Goal: Information Seeking & Learning: Learn about a topic

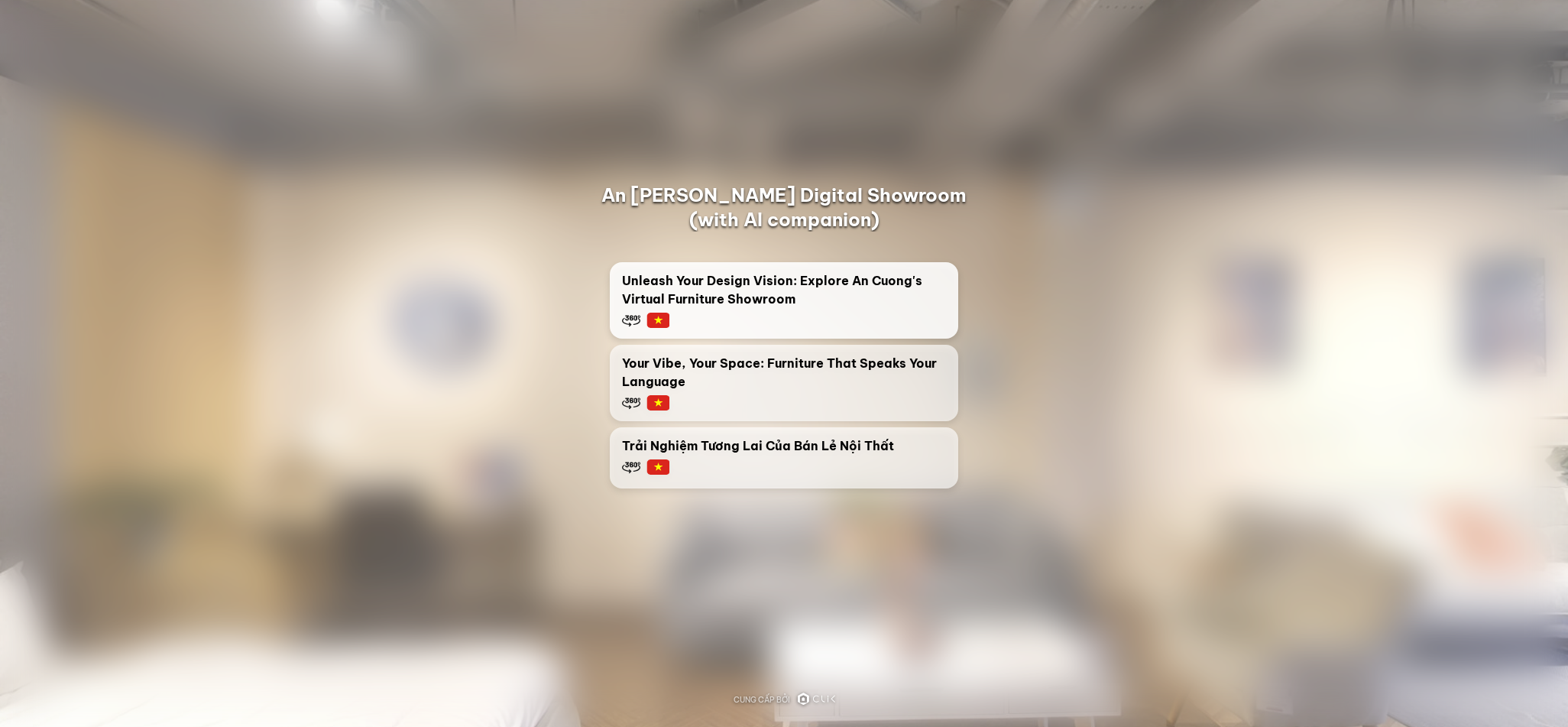
click at [734, 300] on span "Unleash Your Design Vision: Explore An Cuong's Virtual Furniture Showroom" at bounding box center [784, 290] width 324 height 37
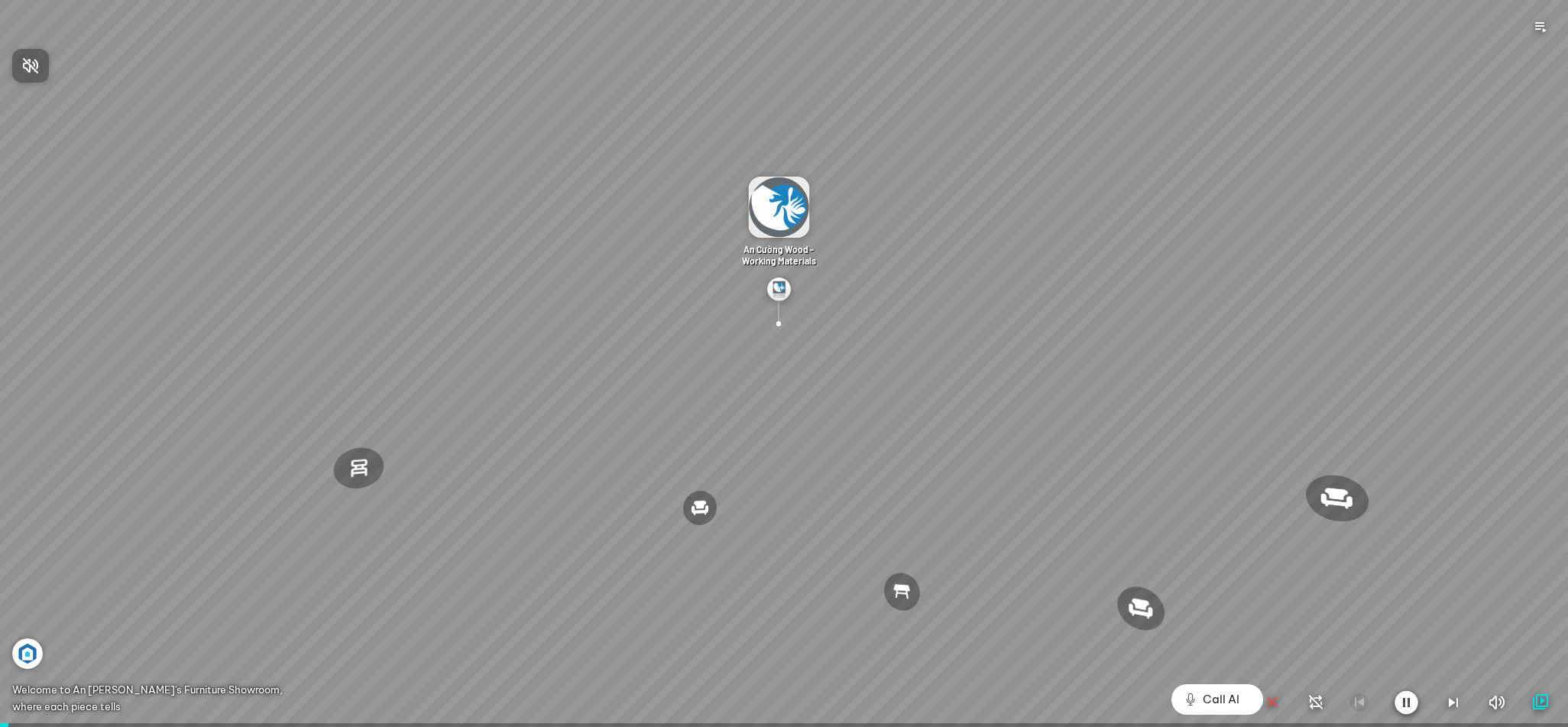
drag, startPoint x: 942, startPoint y: 437, endPoint x: 579, endPoint y: 292, distance: 390.9
click at [579, 293] on div at bounding box center [784, 364] width 1568 height 727
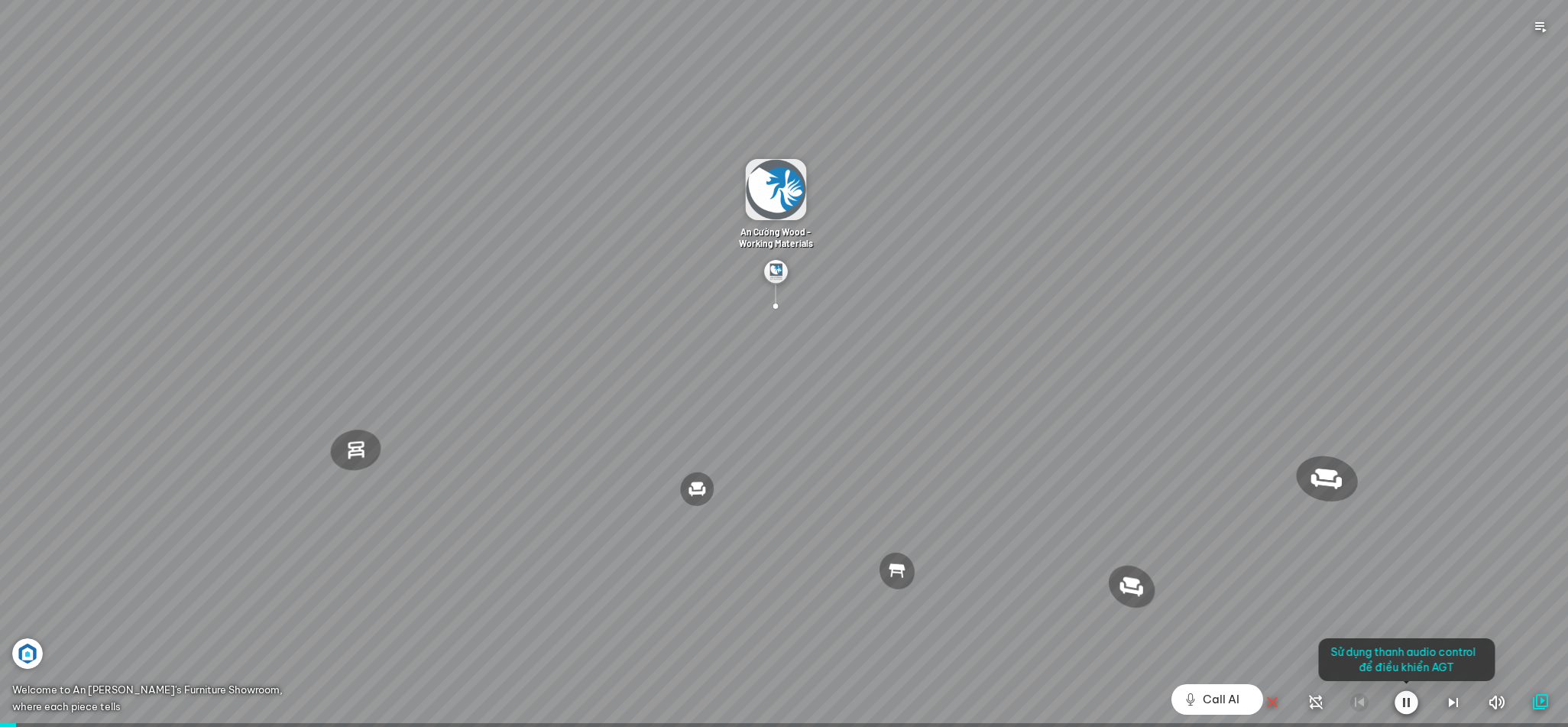
drag, startPoint x: 668, startPoint y: 264, endPoint x: 637, endPoint y: 263, distance: 31.0
click at [637, 263] on div at bounding box center [784, 364] width 1568 height 727
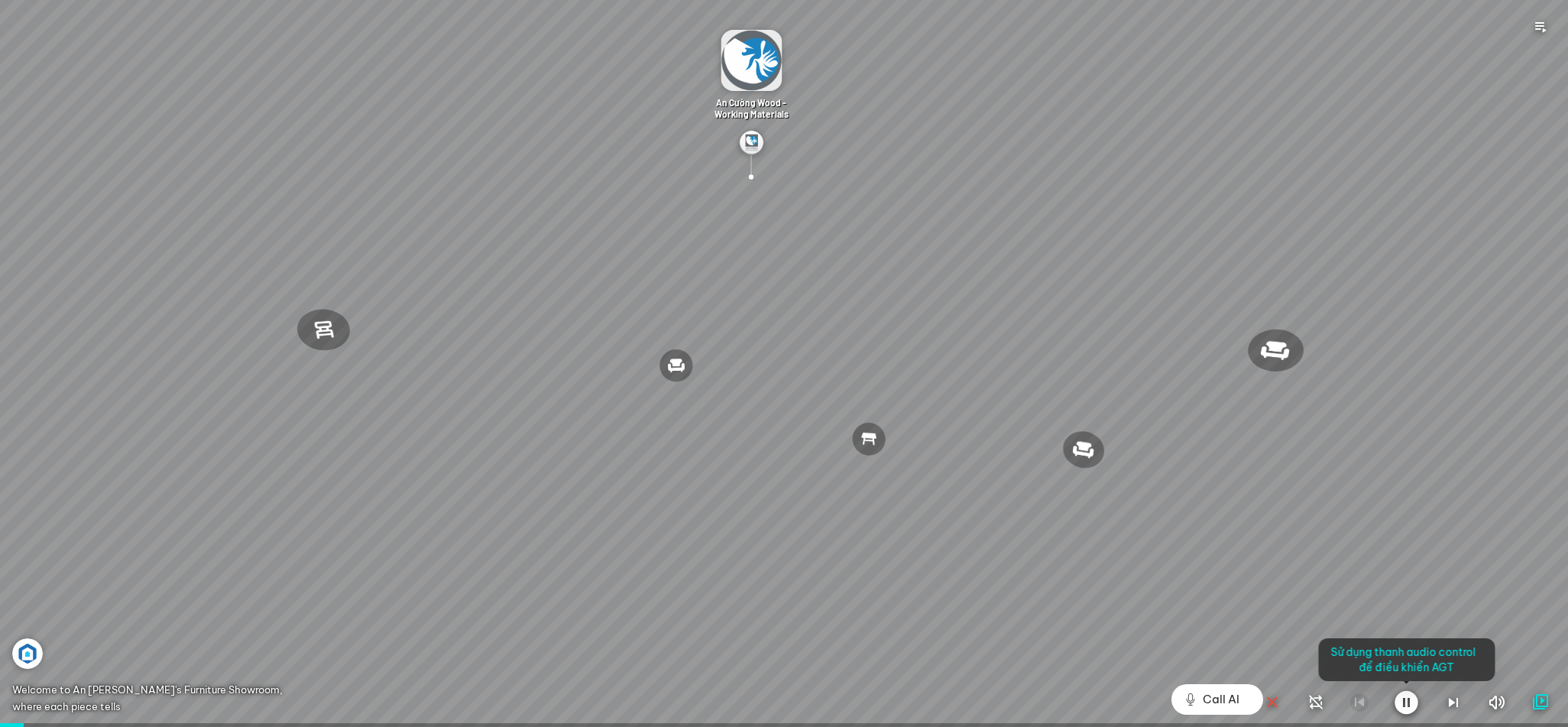
drag, startPoint x: 669, startPoint y: 282, endPoint x: 677, endPoint y: 297, distance: 17.0
click at [677, 297] on div at bounding box center [784, 364] width 1568 height 727
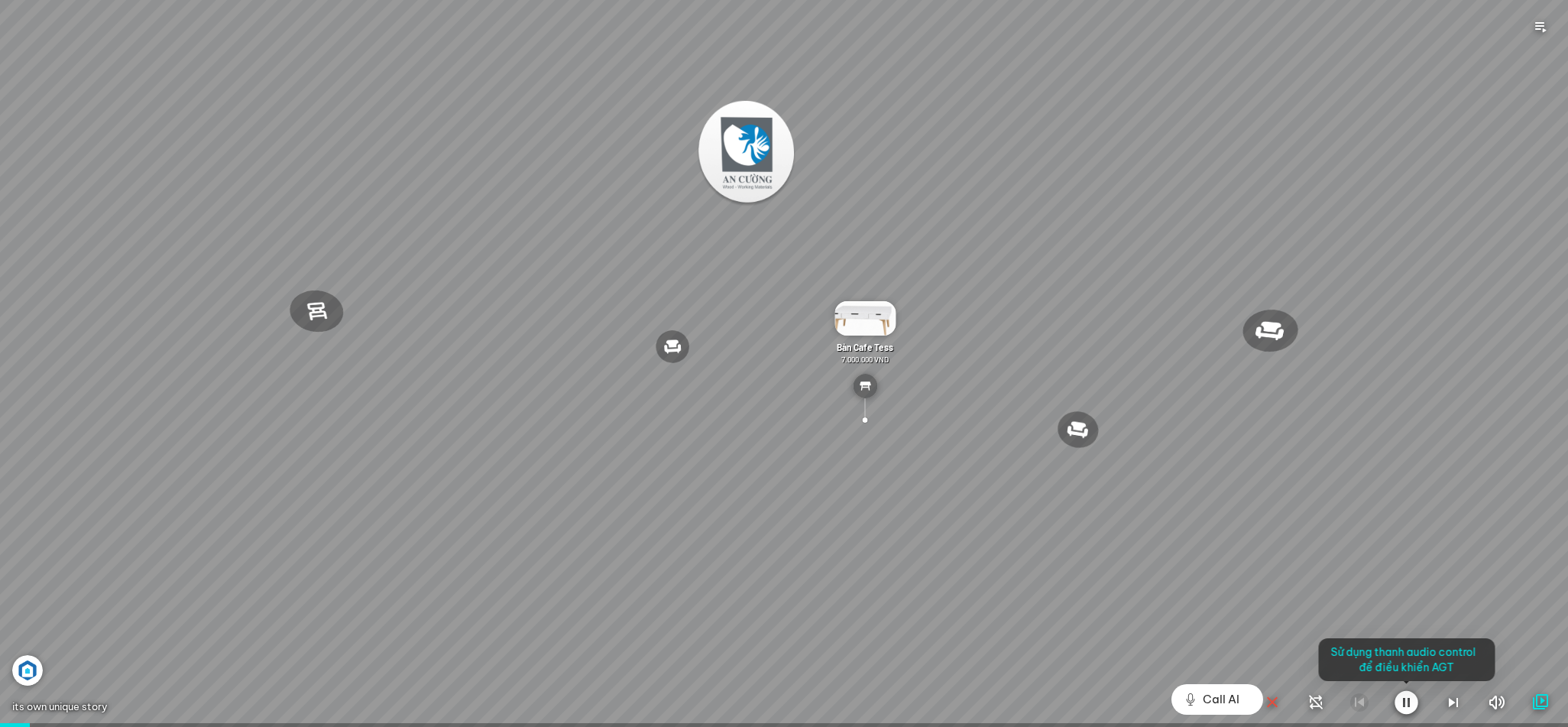
drag, startPoint x: 721, startPoint y: 283, endPoint x: 725, endPoint y: 320, distance: 37.2
click at [725, 320] on div at bounding box center [784, 364] width 1568 height 727
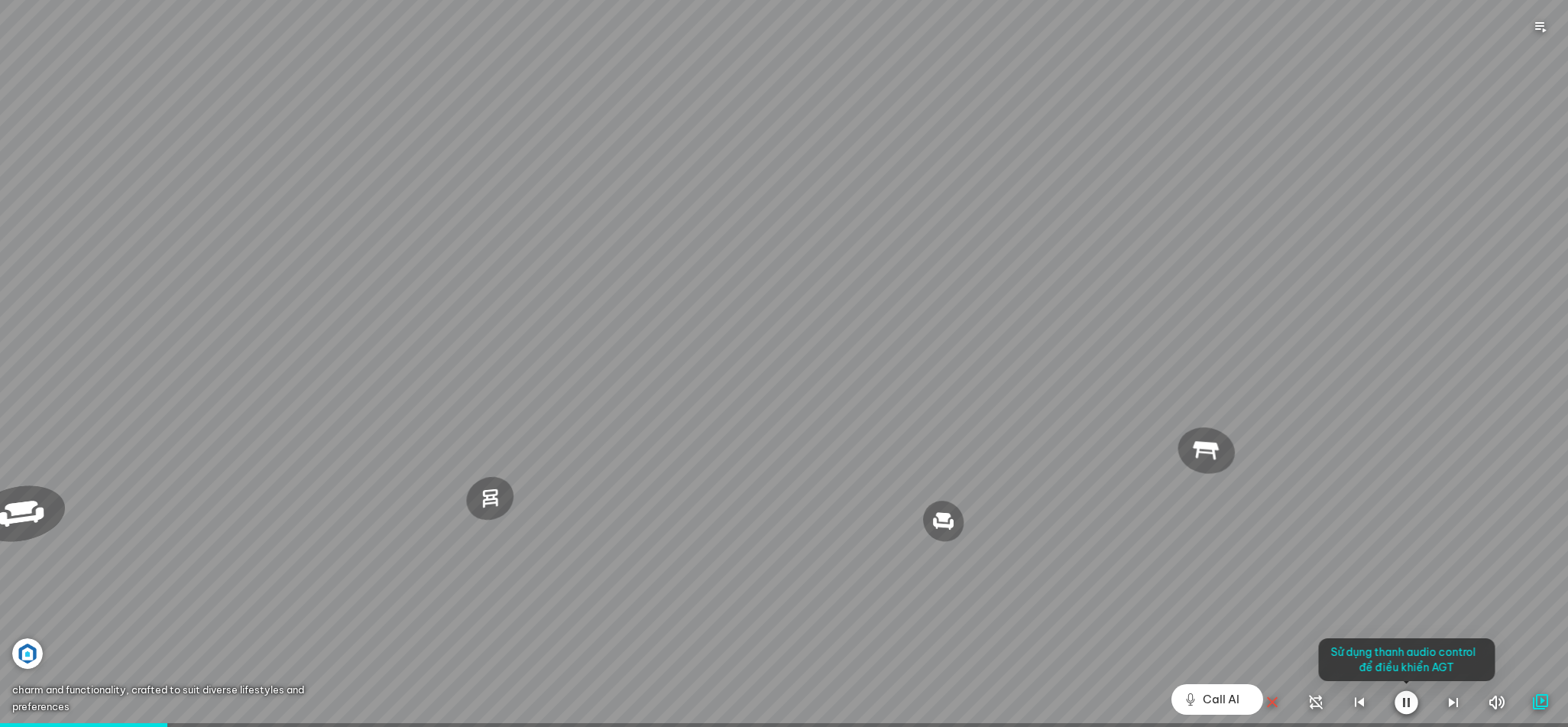
drag, startPoint x: 1095, startPoint y: 409, endPoint x: 768, endPoint y: 366, distance: 329.8
click at [768, 366] on div at bounding box center [784, 364] width 1568 height 727
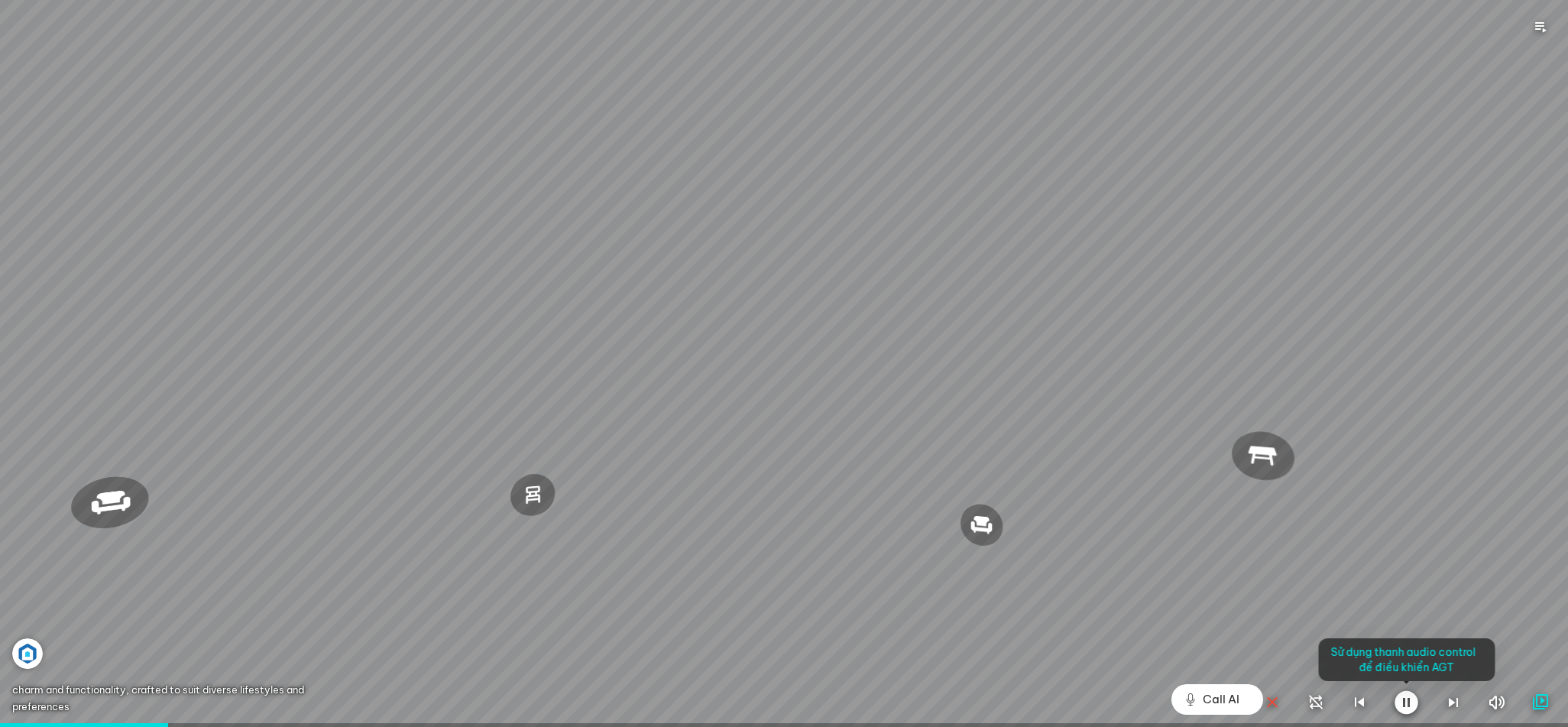
drag, startPoint x: 761, startPoint y: 369, endPoint x: 1091, endPoint y: 414, distance: 333.1
click at [1084, 414] on div at bounding box center [784, 364] width 1568 height 727
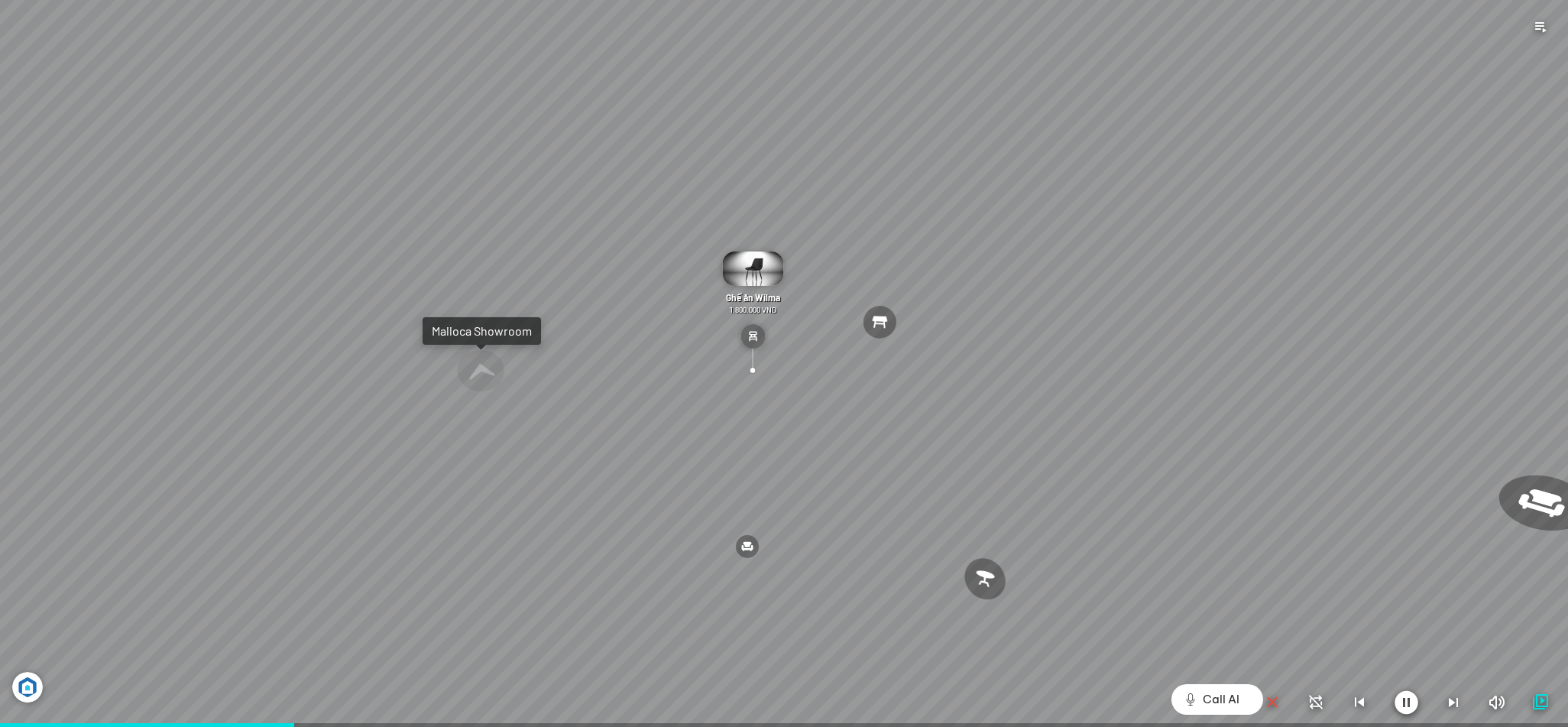
click at [744, 275] on div at bounding box center [784, 364] width 1568 height 727
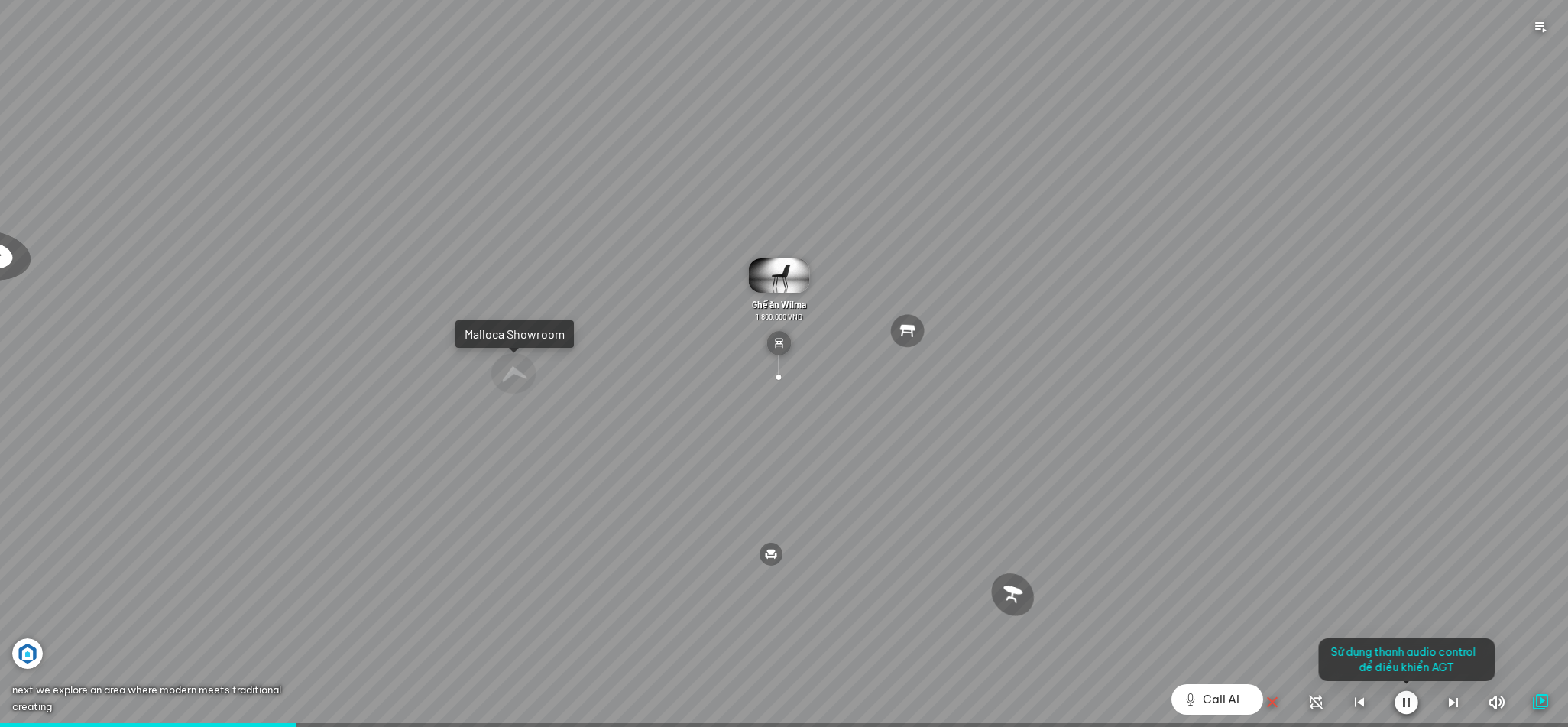
click at [752, 325] on div at bounding box center [784, 364] width 1568 height 727
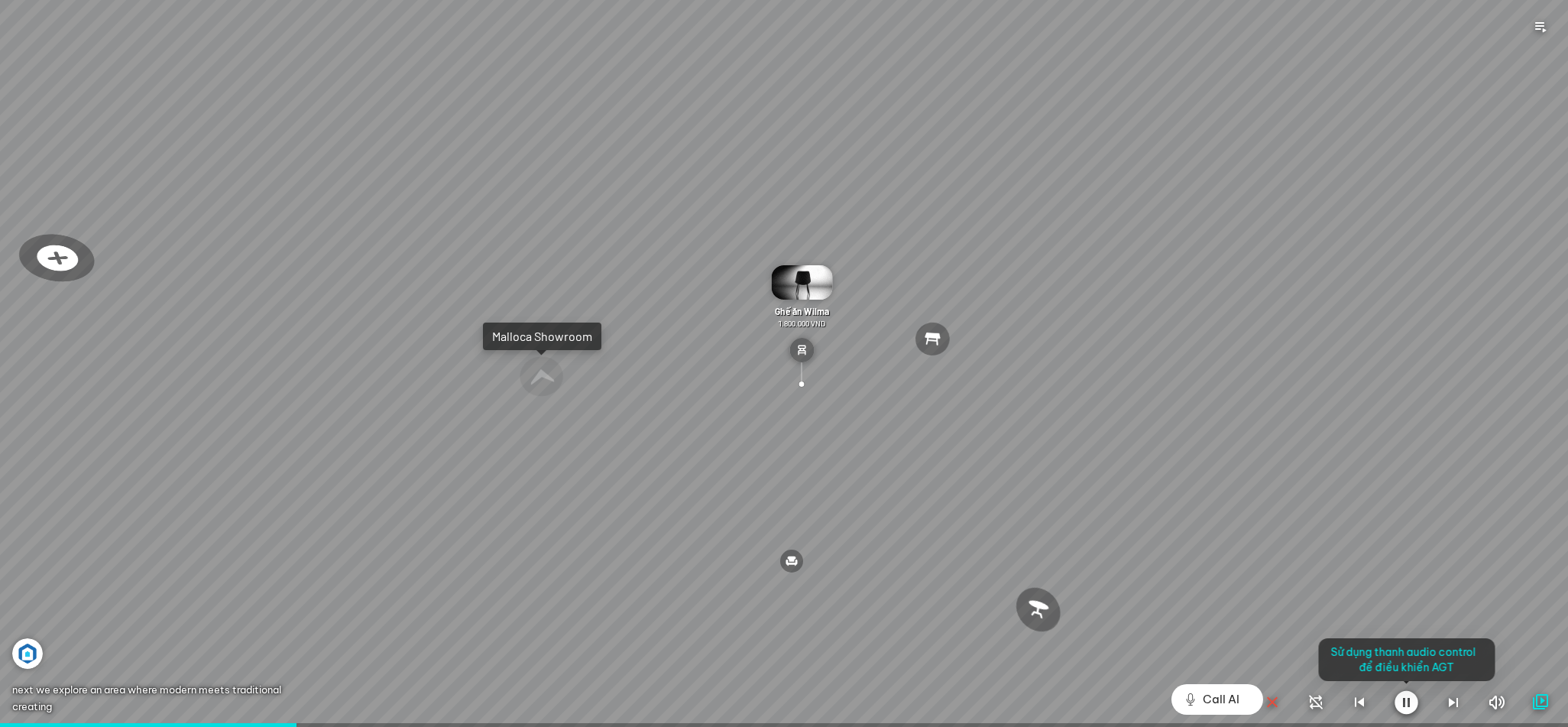
click at [778, 372] on div at bounding box center [784, 364] width 1568 height 727
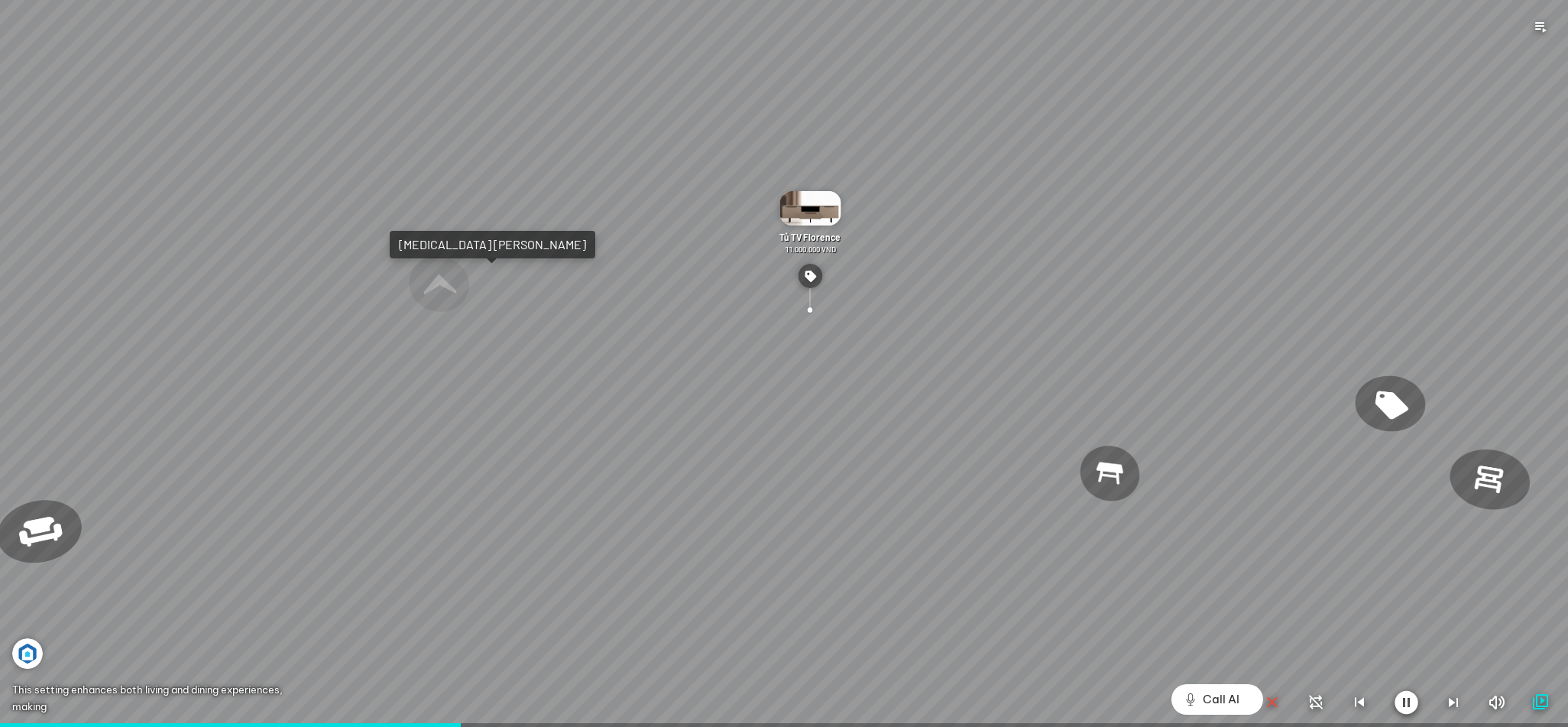
click at [1409, 704] on icon "button" at bounding box center [1406, 701] width 24 height 25
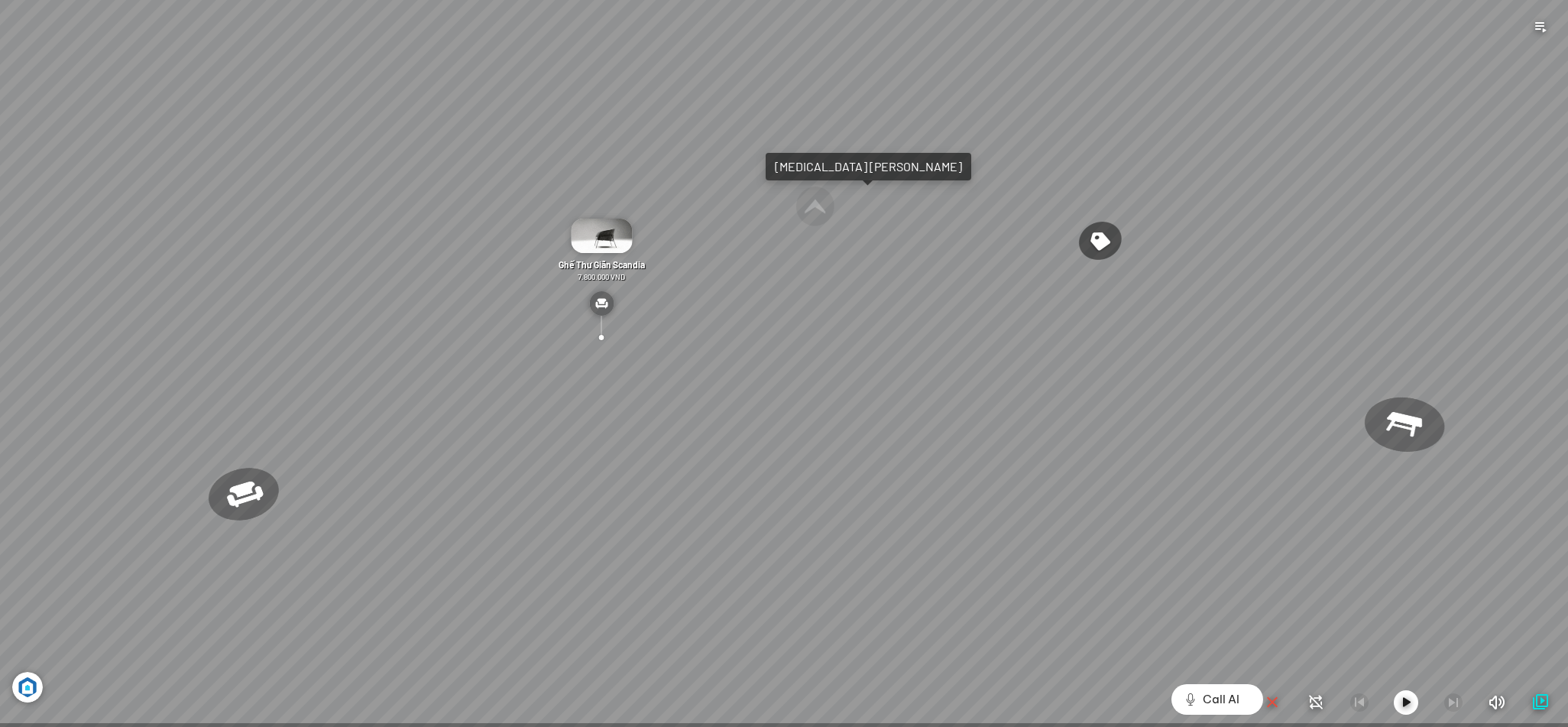
drag, startPoint x: 916, startPoint y: 257, endPoint x: 770, endPoint y: 263, distance: 146.1
click at [770, 263] on div "Ghế ăn [PERSON_NAME] 3.200.000 VND Ghế ăn [PERSON_NAME] 1.800.000 VND Sofa 3 [P…" at bounding box center [784, 364] width 1568 height 727
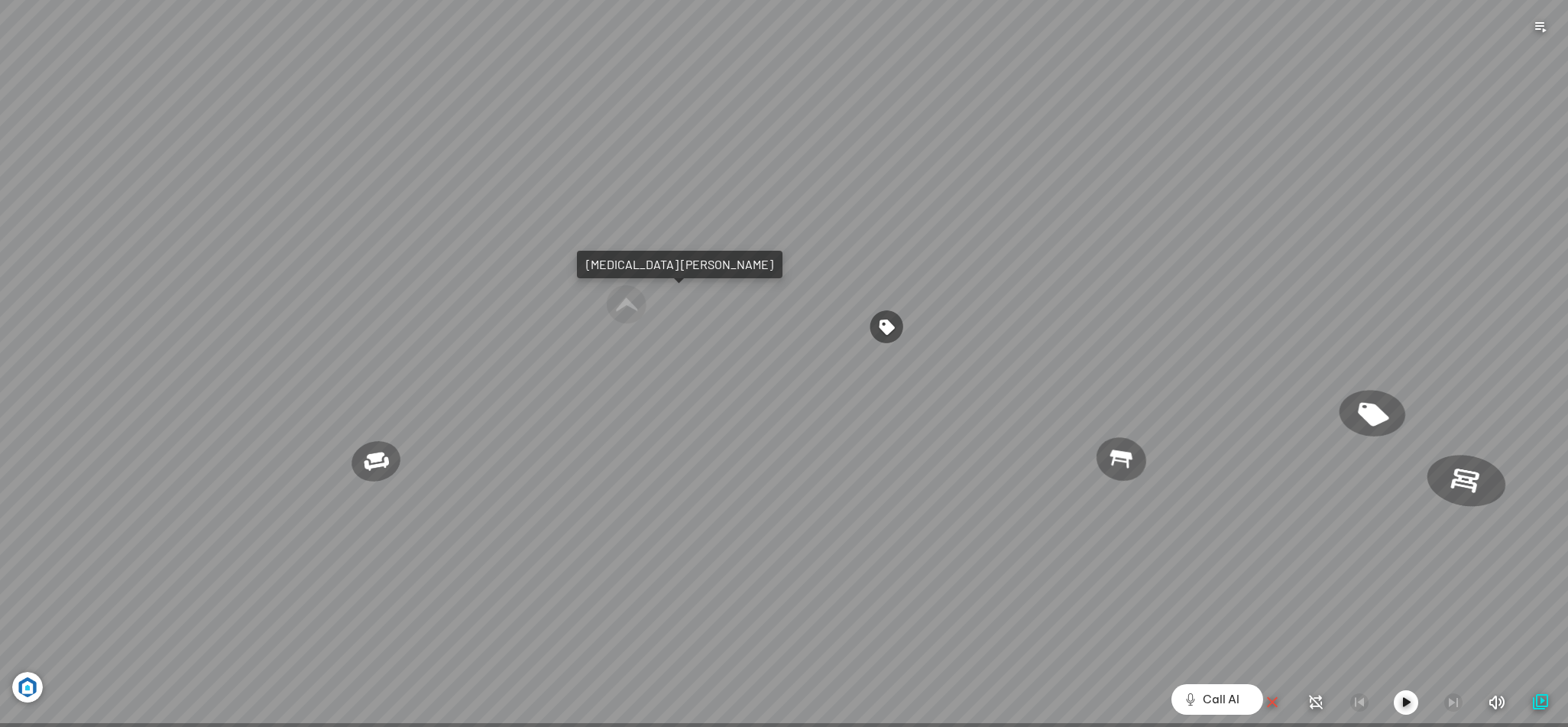
drag, startPoint x: 922, startPoint y: 237, endPoint x: 749, endPoint y: 329, distance: 195.9
click at [749, 329] on div "Ghế ăn [PERSON_NAME] 3.200.000 VND Ghế ăn [PERSON_NAME] 1.800.000 VND Sofa 3 [P…" at bounding box center [784, 364] width 1568 height 727
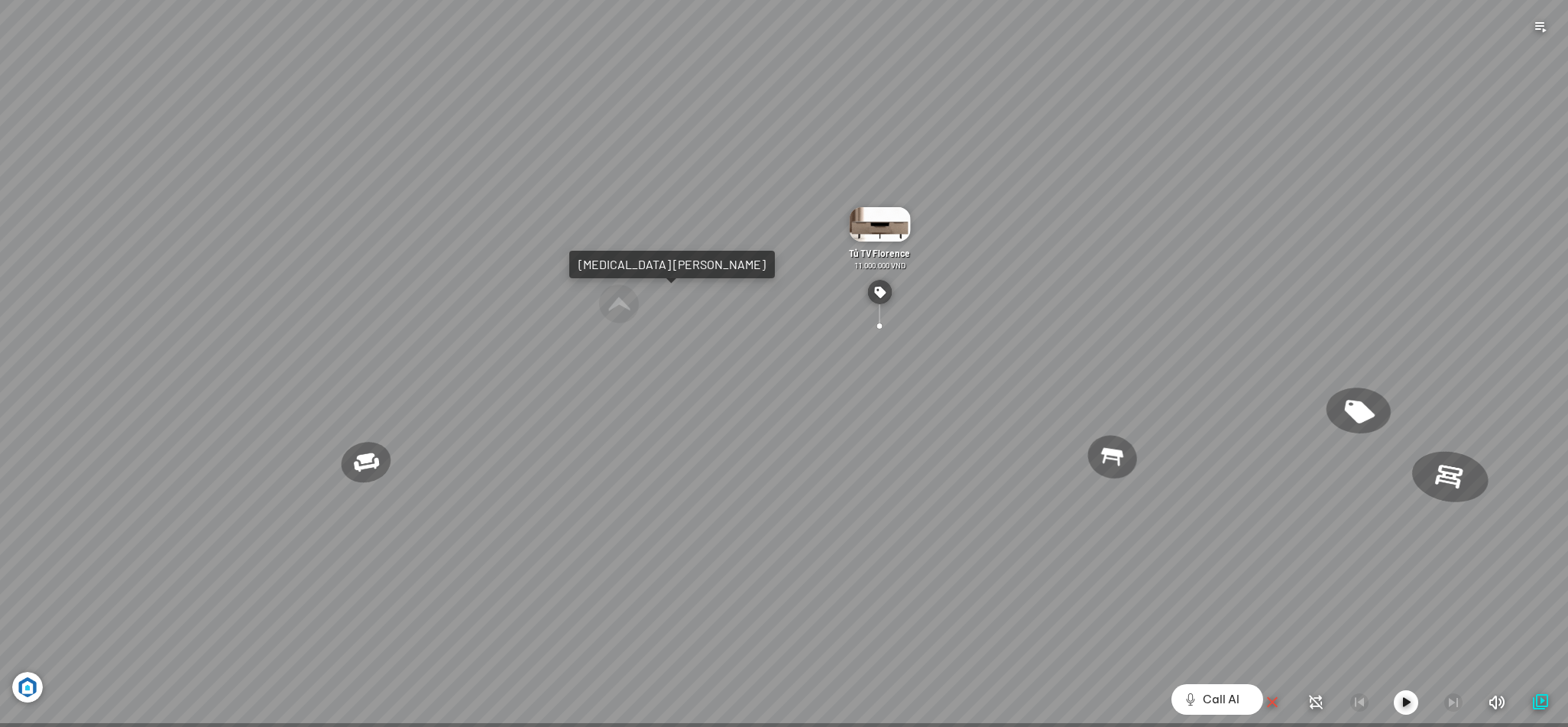
click at [886, 320] on div at bounding box center [879, 304] width 25 height 49
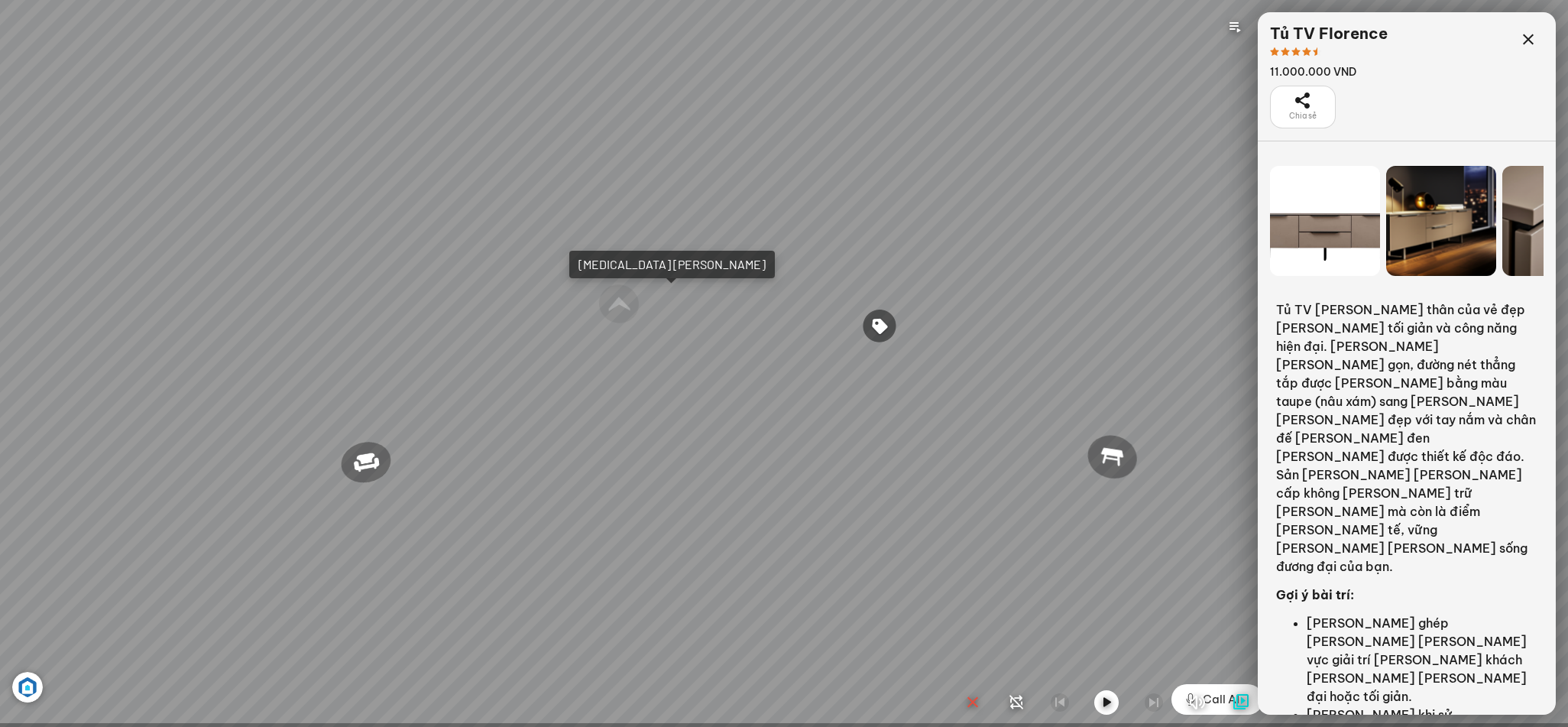
click at [1175, 483] on div "Ghế ăn [PERSON_NAME] 3.200.000 VND Ghế ăn [PERSON_NAME] 1.800.000 VND Sofa 3 [P…" at bounding box center [784, 364] width 1568 height 727
drag, startPoint x: 946, startPoint y: 417, endPoint x: 964, endPoint y: 395, distance: 28.4
click at [964, 395] on div "Đèn [PERSON_NAME] 5.300.000 VND Giường [PERSON_NAME] 19.000.000 VND Ghế thư [PE…" at bounding box center [784, 364] width 1568 height 727
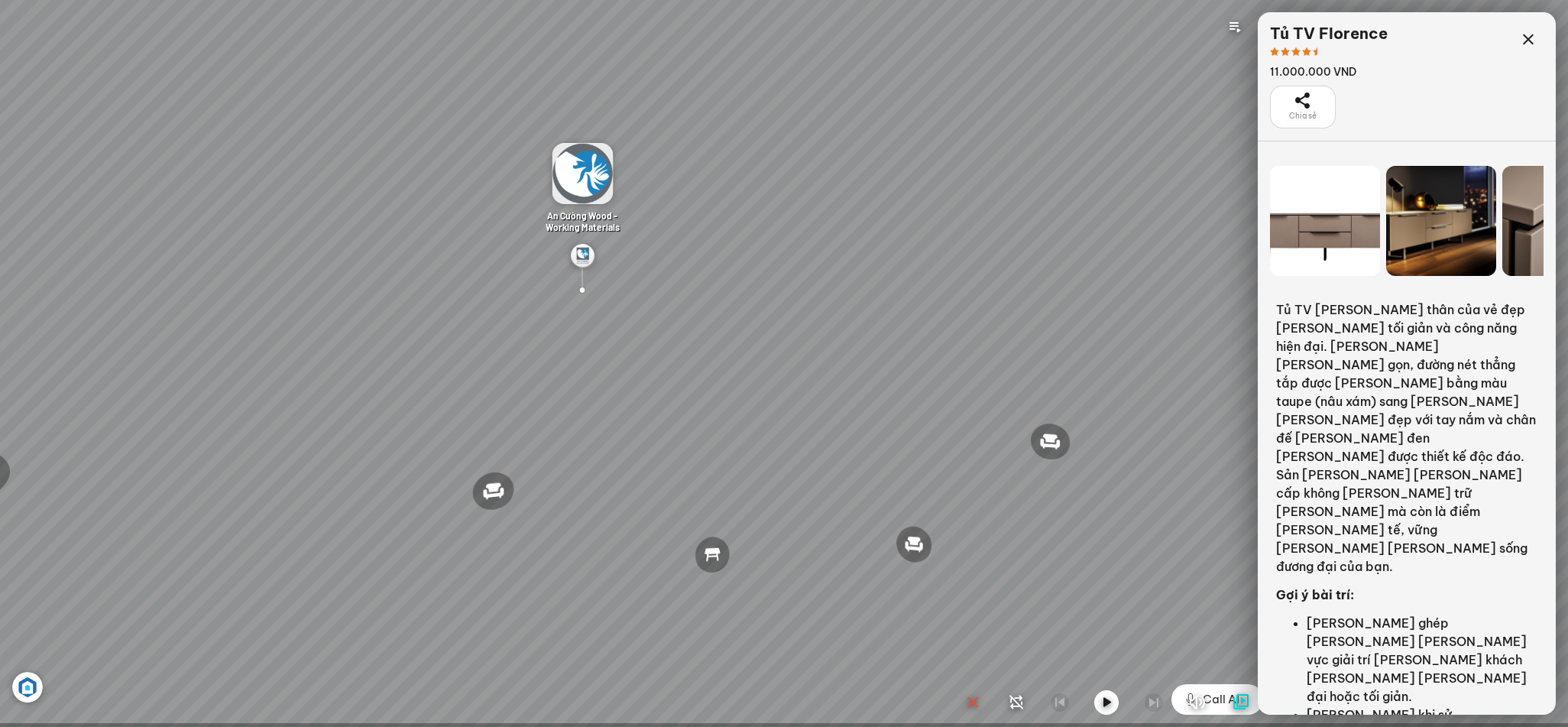
click at [351, 282] on div "Đèn [PERSON_NAME] 5.300.000 VND Giường [PERSON_NAME] 19.000.000 VND Ghế thư [PE…" at bounding box center [784, 364] width 1568 height 727
drag, startPoint x: 546, startPoint y: 339, endPoint x: 779, endPoint y: 313, distance: 234.4
click at [779, 313] on div "Đèn [PERSON_NAME] 5.300.000 VND Giường [PERSON_NAME] 19.000.000 VND Ghế thư [PE…" at bounding box center [784, 364] width 1568 height 727
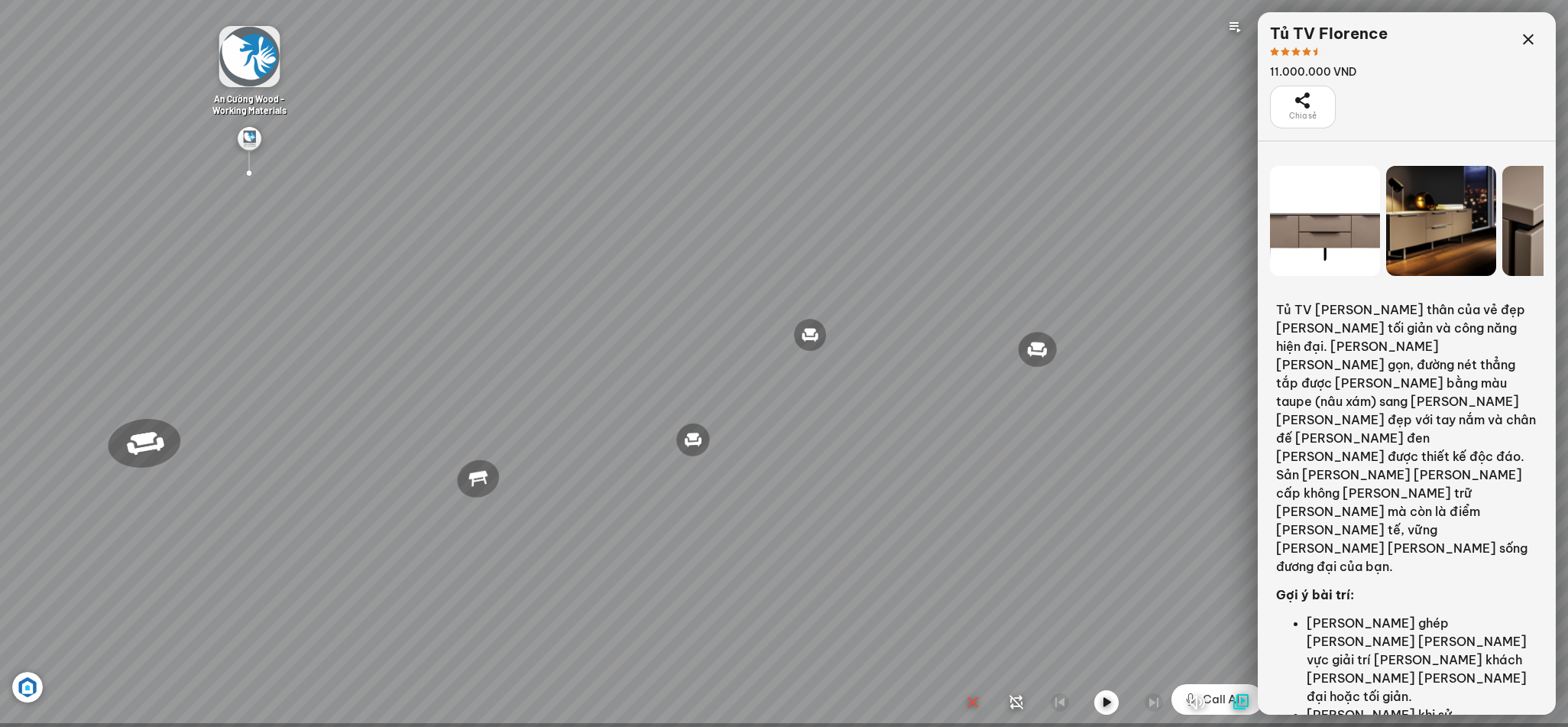
drag, startPoint x: 756, startPoint y: 439, endPoint x: 548, endPoint y: 350, distance: 226.2
click at [548, 350] on div "Đèn [PERSON_NAME] 5.300.000 VND Giường [PERSON_NAME] 19.000.000 VND Ghế thư [PE…" at bounding box center [784, 364] width 1568 height 727
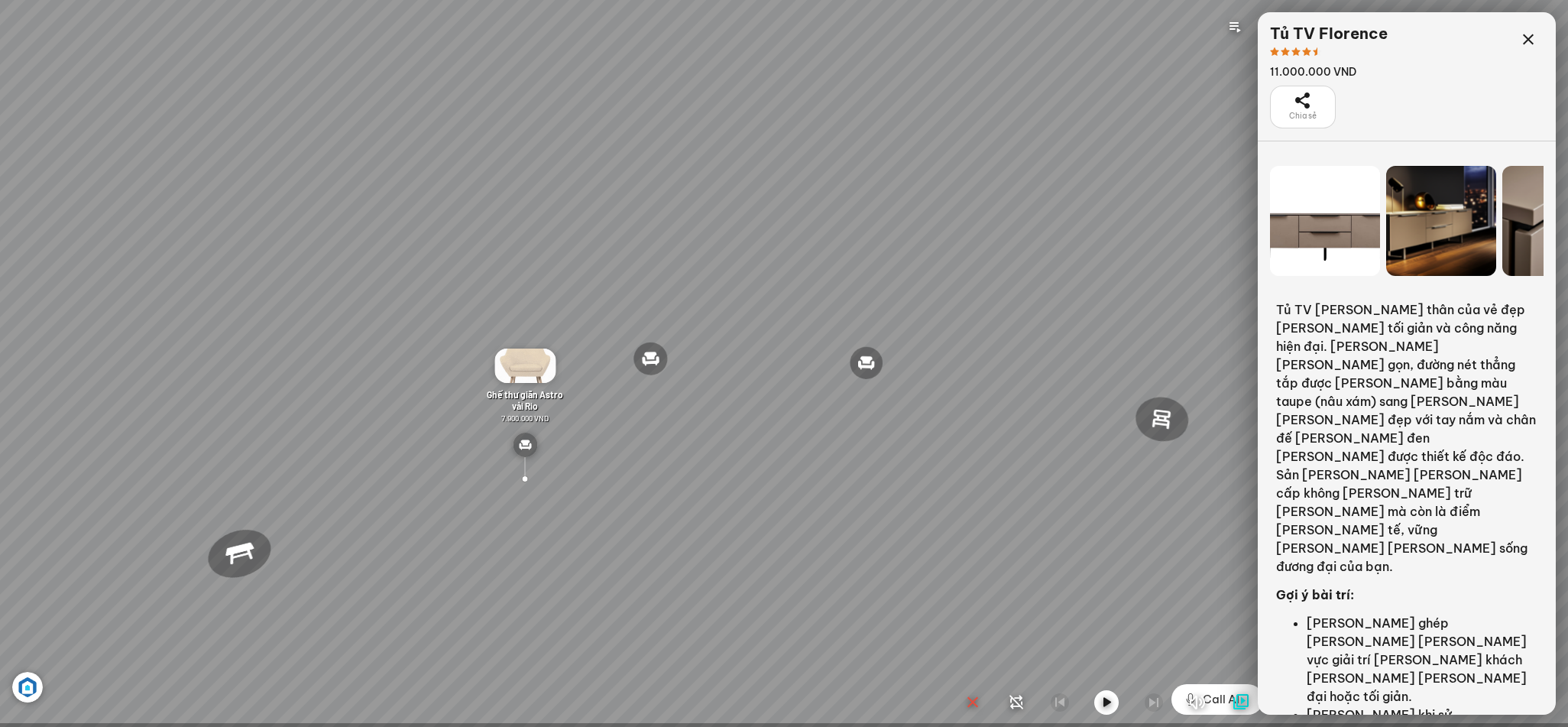
drag, startPoint x: 955, startPoint y: 382, endPoint x: 797, endPoint y: 404, distance: 159.5
click at [797, 404] on div "Đèn [PERSON_NAME] 5.300.000 VND Giường [PERSON_NAME] 19.000.000 VND Ghế thư [PE…" at bounding box center [784, 364] width 1568 height 727
click at [933, 512] on div "Đèn [PERSON_NAME] 5.300.000 VND Giường [PERSON_NAME] 19.000.000 VND Ghế thư [PE…" at bounding box center [784, 364] width 1568 height 727
drag, startPoint x: 927, startPoint y: 537, endPoint x: 276, endPoint y: 476, distance: 653.9
click at [276, 476] on div "Ghế ăn [PERSON_NAME] 3.200.000 VND Ghế ăn [PERSON_NAME] 1.800.000 VND Sofa 3 [P…" at bounding box center [784, 364] width 1568 height 727
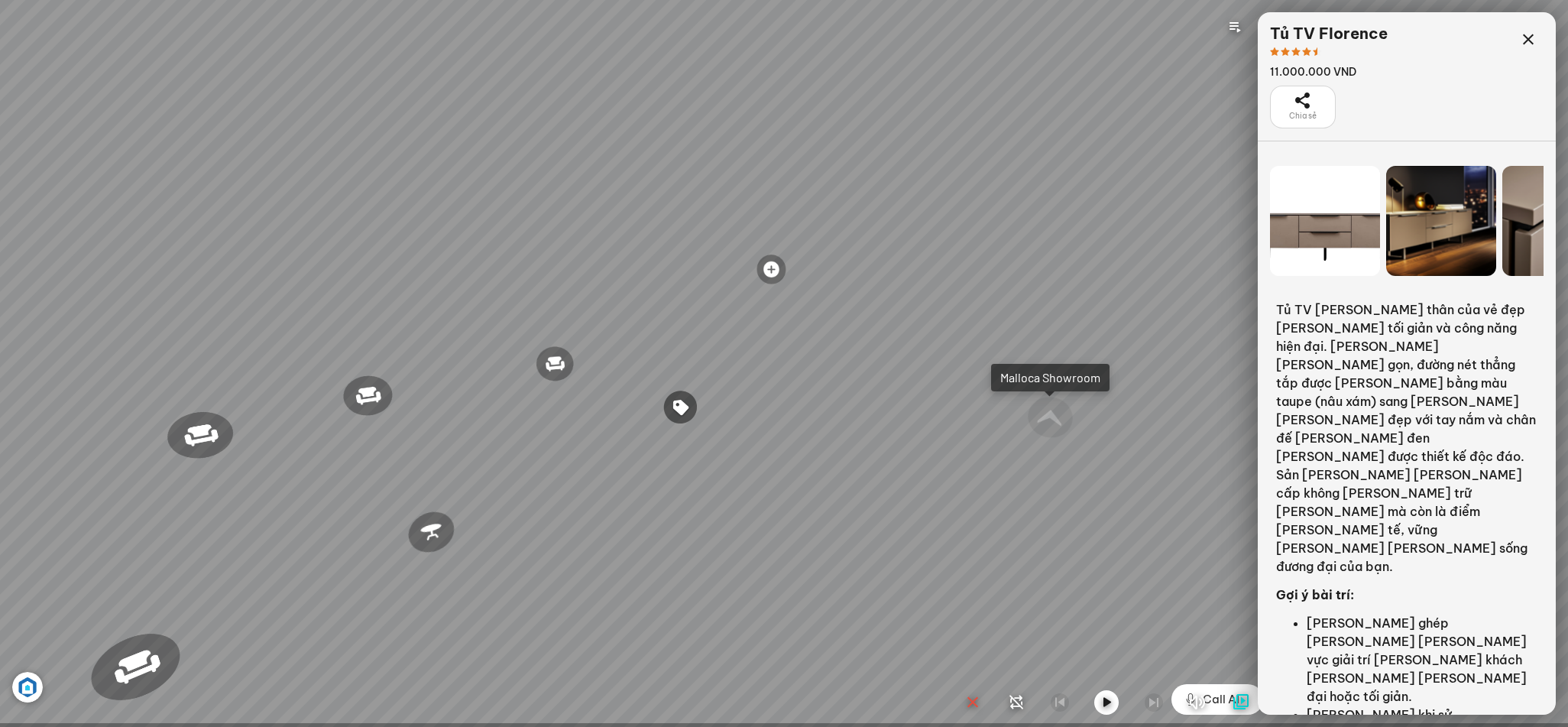
drag, startPoint x: 900, startPoint y: 540, endPoint x: 436, endPoint y: 469, distance: 469.4
click at [436, 469] on div "Ghế ăn [PERSON_NAME] 3.200.000 VND Ghế ăn [PERSON_NAME] 1.800.000 VND Sofa 3 [P…" at bounding box center [784, 364] width 1568 height 727
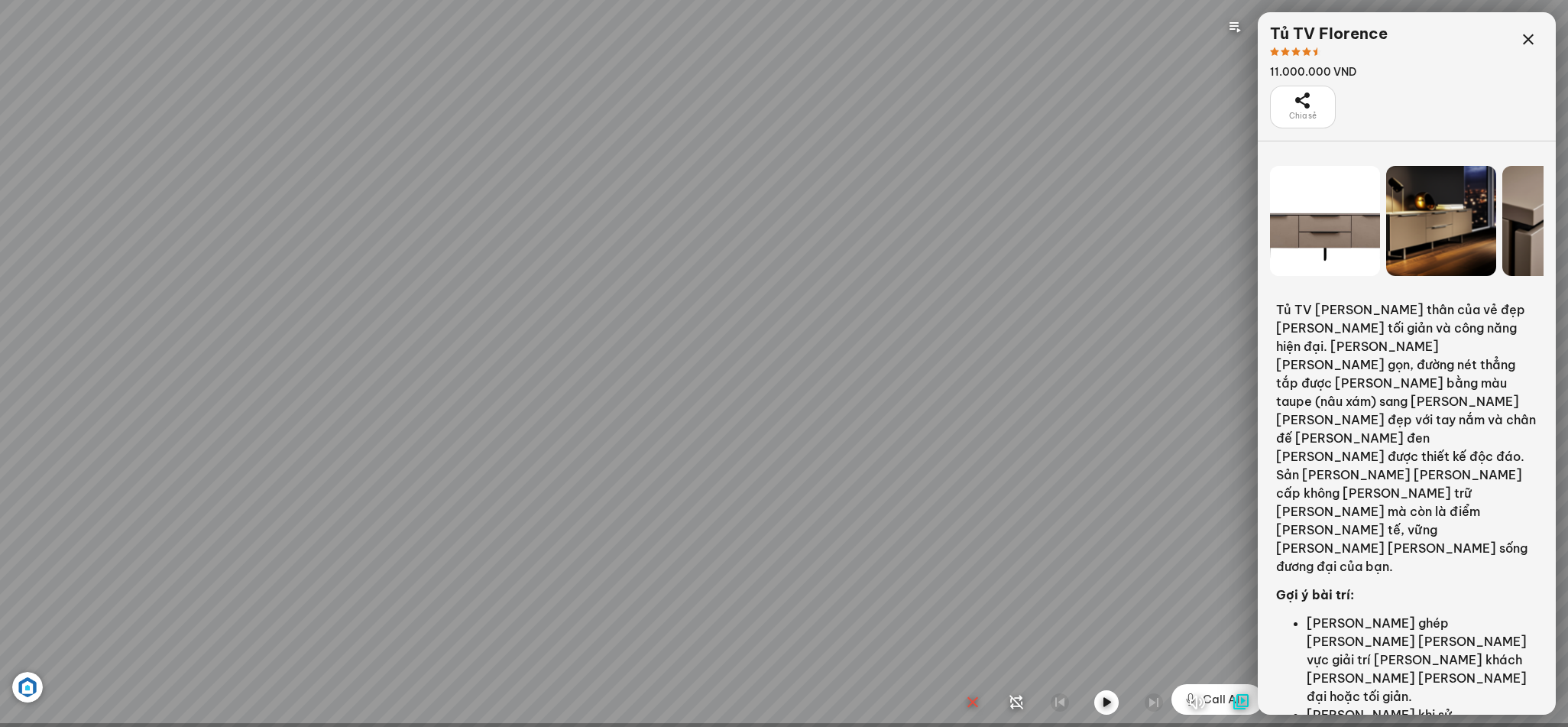
drag, startPoint x: 899, startPoint y: 547, endPoint x: 287, endPoint y: 508, distance: 613.2
click at [287, 508] on div "Ghế ăn [PERSON_NAME] 3.200.000 VND Ghế ăn [PERSON_NAME] 1.800.000 VND Sofa 3 [P…" at bounding box center [784, 364] width 1568 height 727
drag, startPoint x: 417, startPoint y: 605, endPoint x: 515, endPoint y: 569, distance: 104.4
click at [515, 569] on div "Ghế ăn [PERSON_NAME] 3.200.000 VND Ghế ăn [PERSON_NAME] 1.800.000 VND Sofa 3 [P…" at bounding box center [784, 364] width 1568 height 727
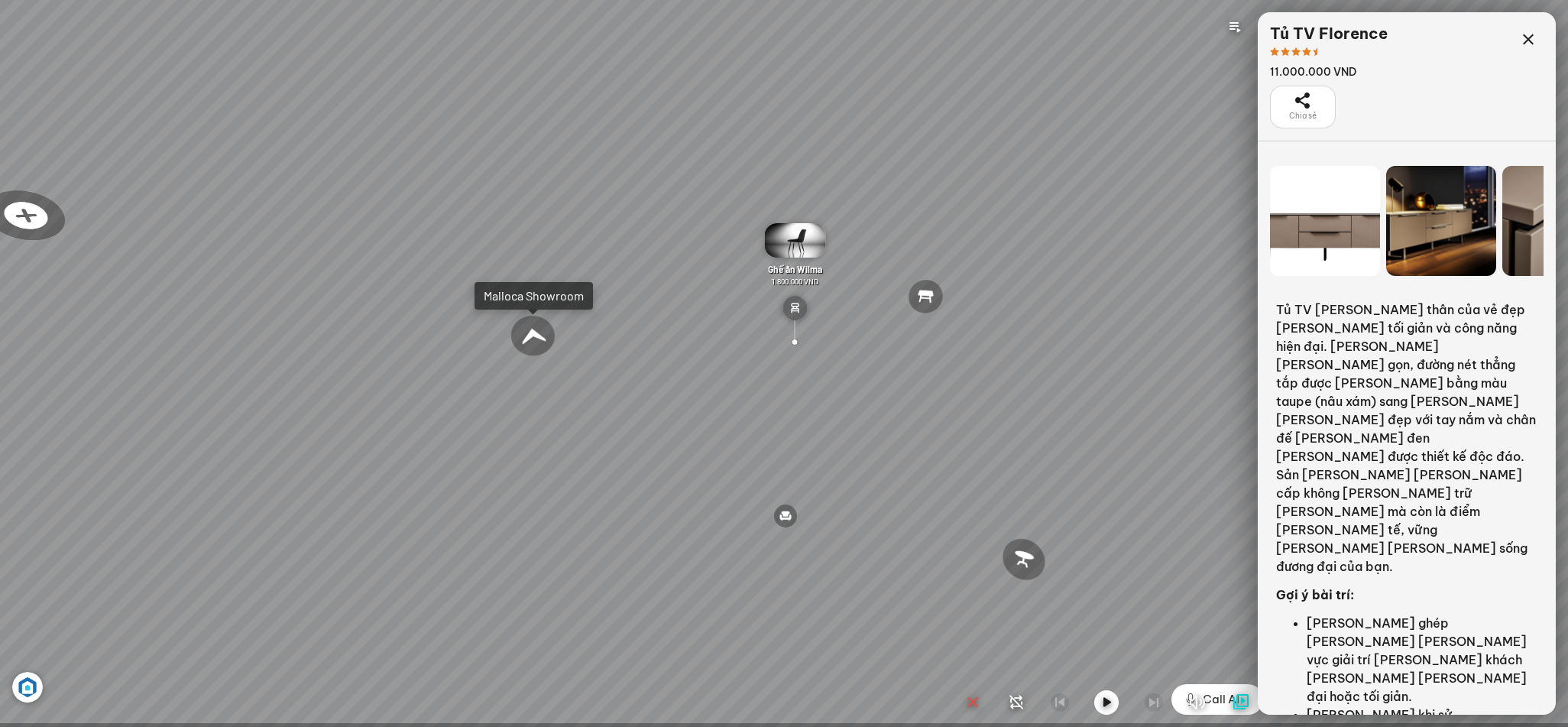
click at [792, 515] on div at bounding box center [785, 515] width 25 height 25
click at [778, 516] on div at bounding box center [785, 515] width 25 height 25
click at [804, 237] on img at bounding box center [795, 240] width 61 height 35
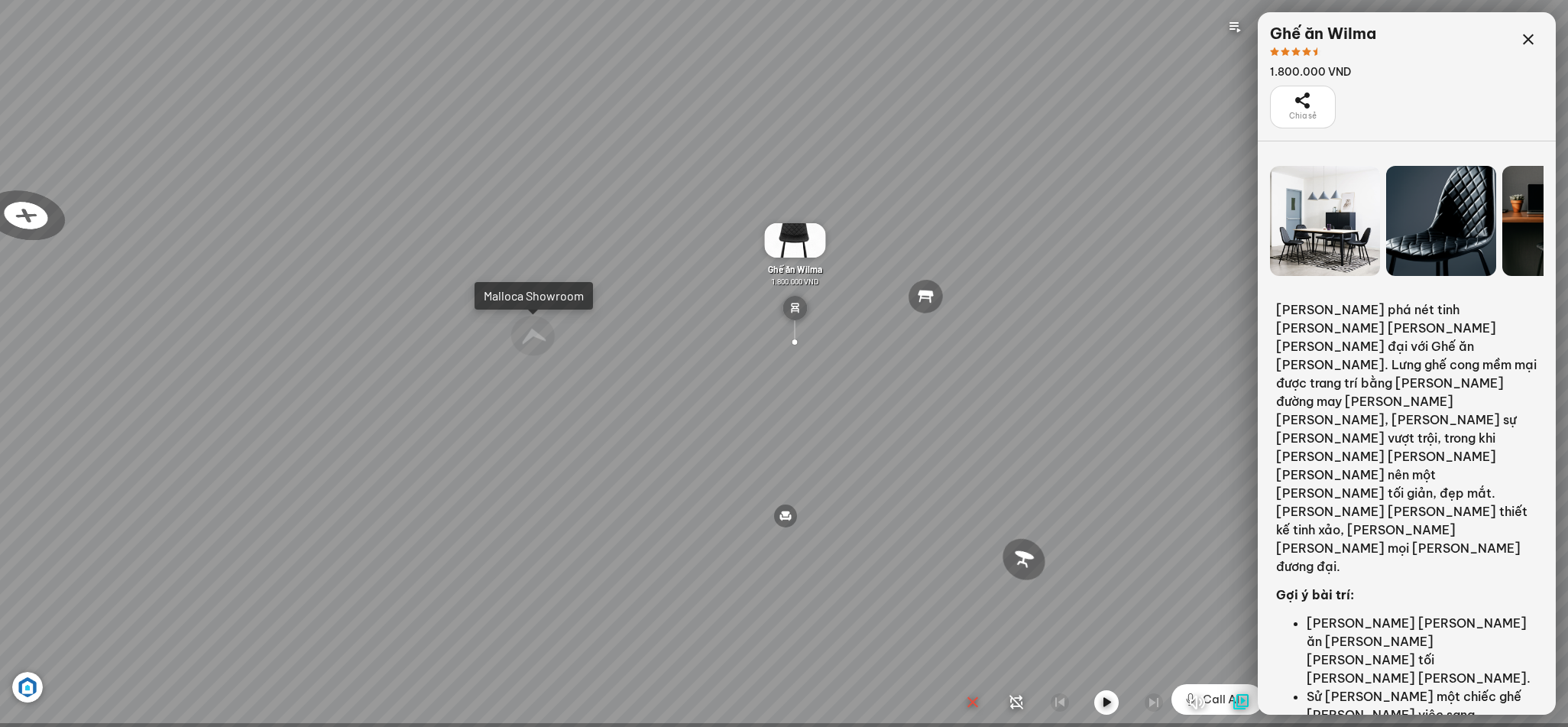
click at [1417, 245] on div at bounding box center [1440, 221] width 110 height 110
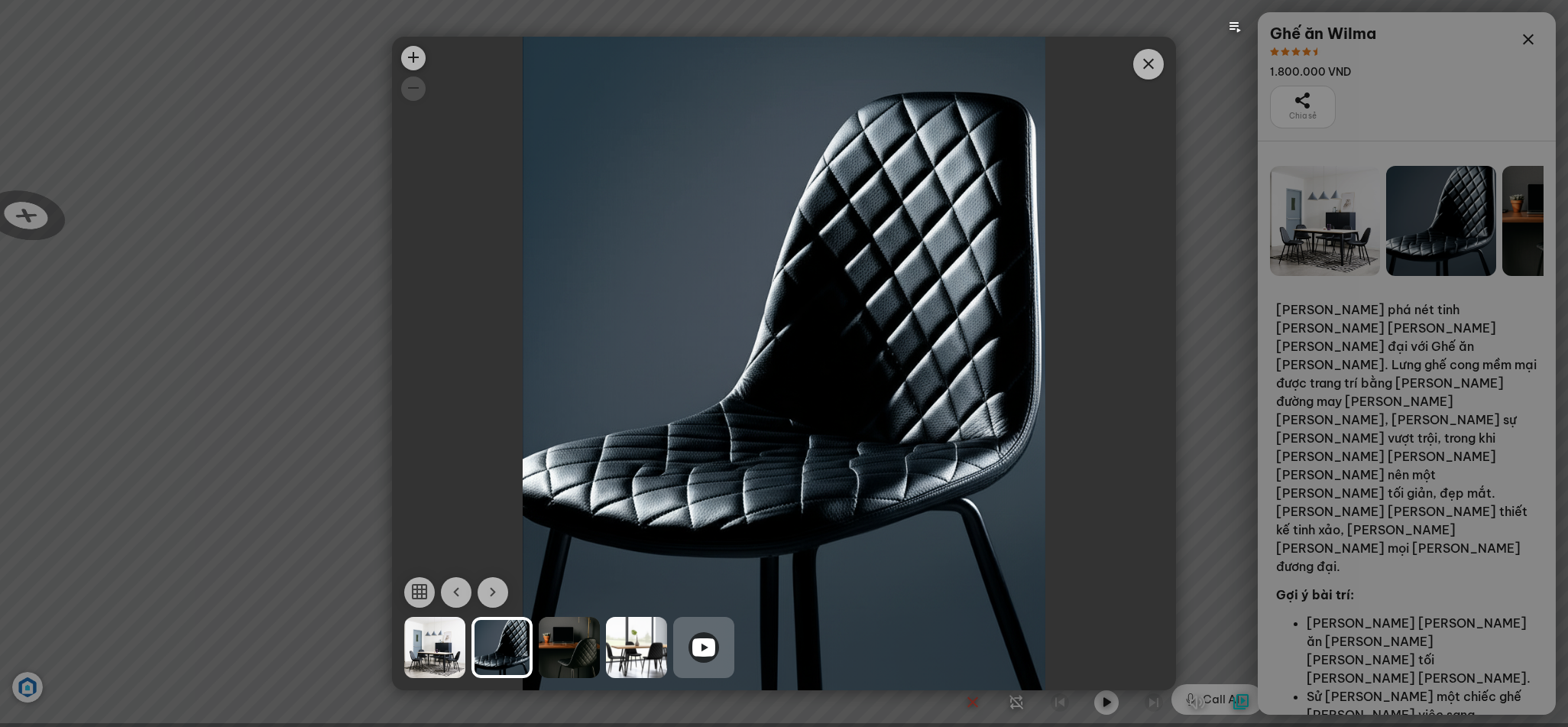
click at [564, 644] on div at bounding box center [569, 647] width 61 height 61
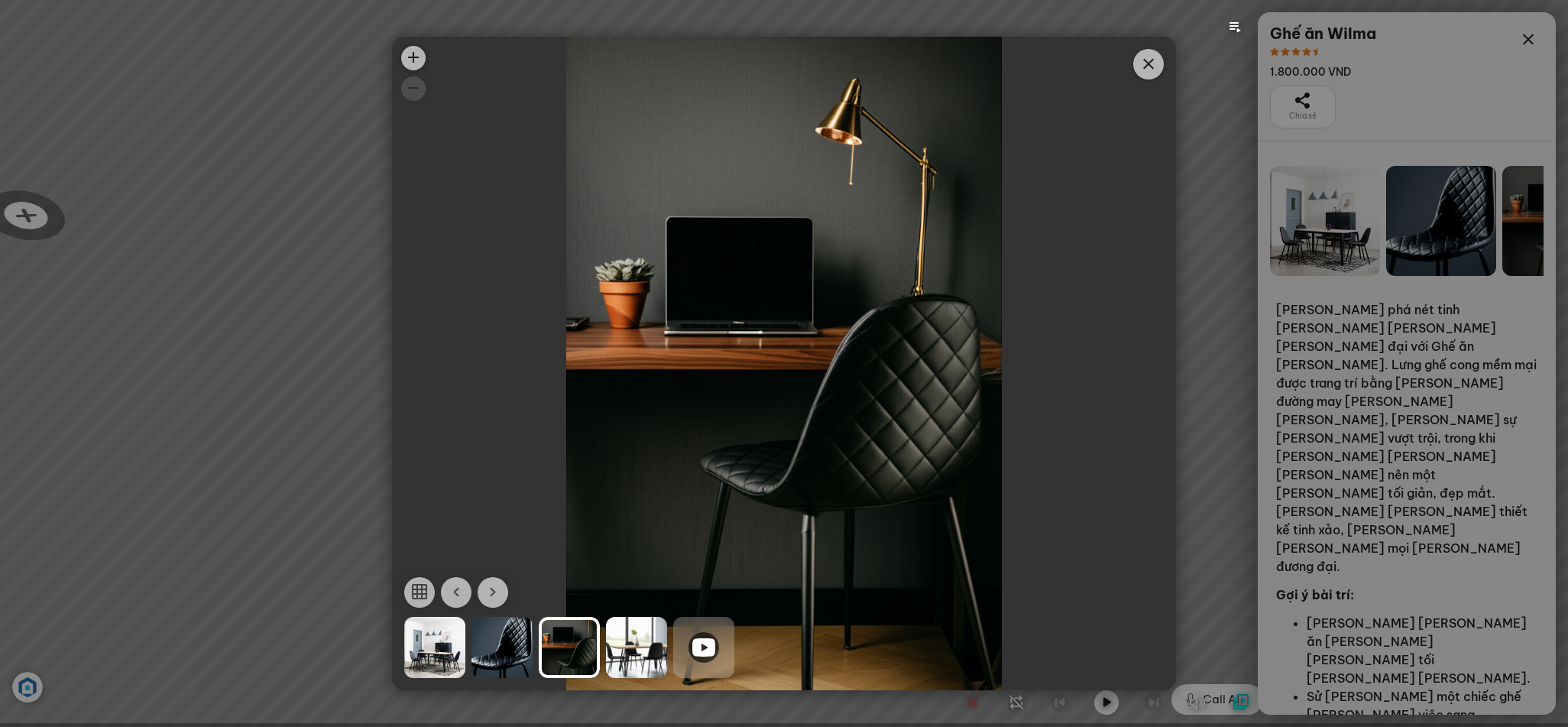
click at [624, 639] on div at bounding box center [636, 647] width 61 height 61
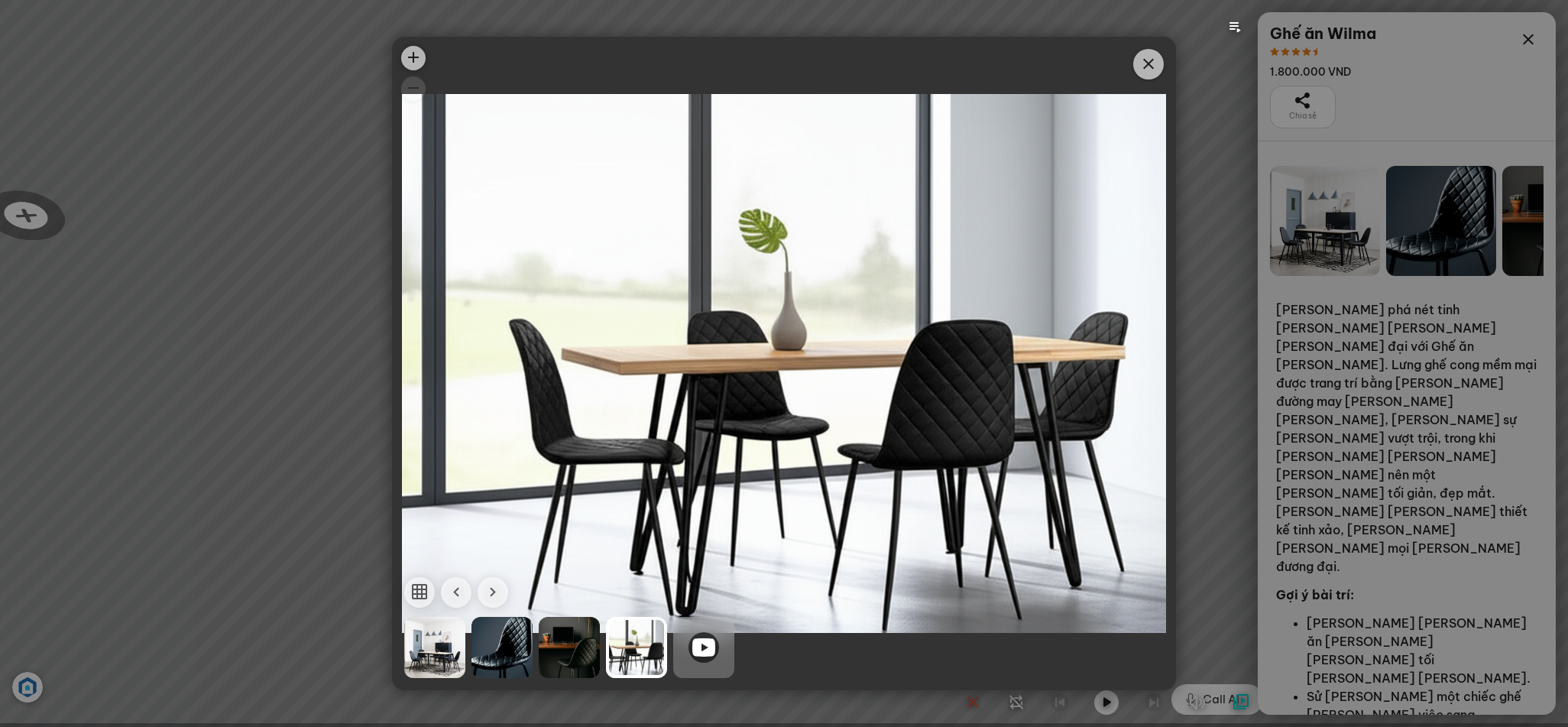
click at [710, 642] on icon at bounding box center [703, 647] width 23 height 18
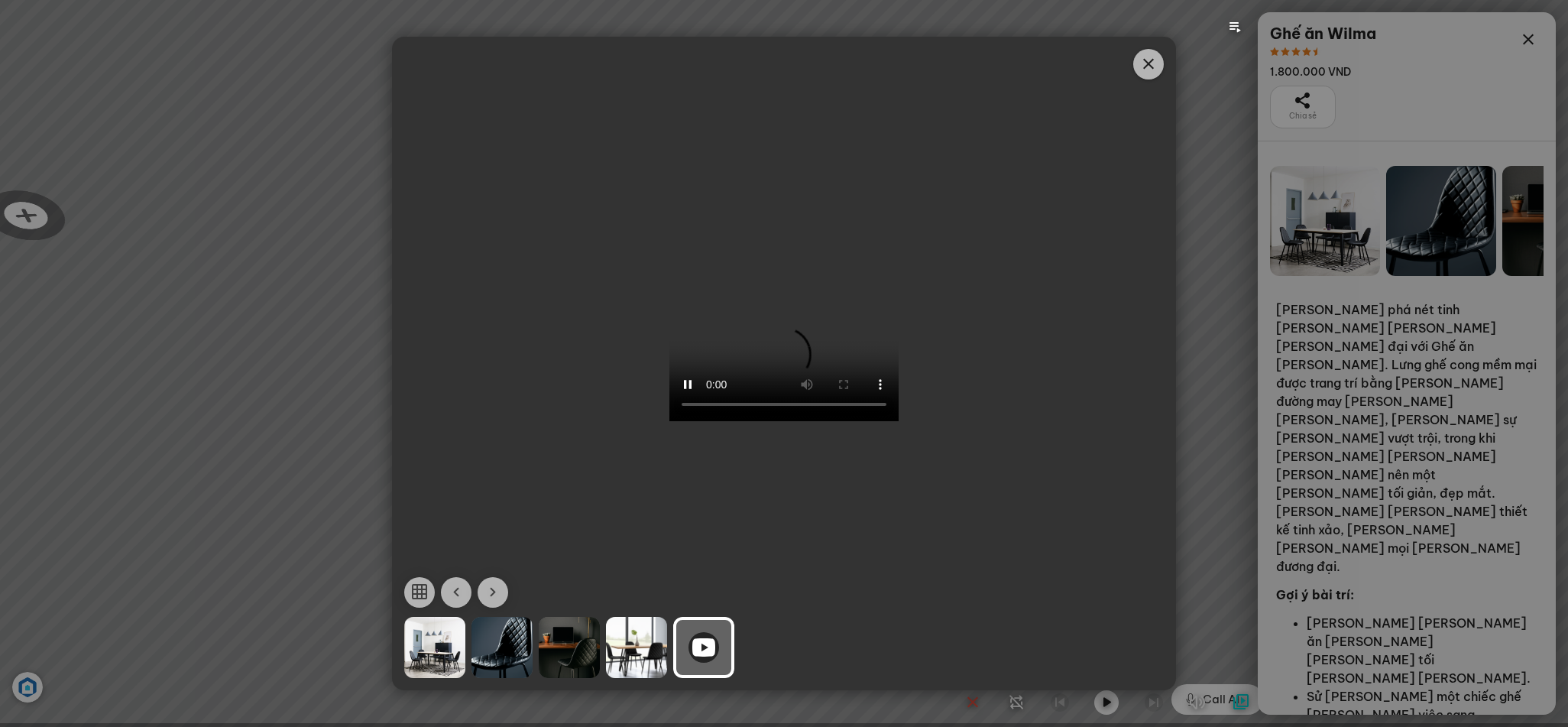
click at [1144, 76] on span "Close" at bounding box center [1148, 64] width 30 height 30
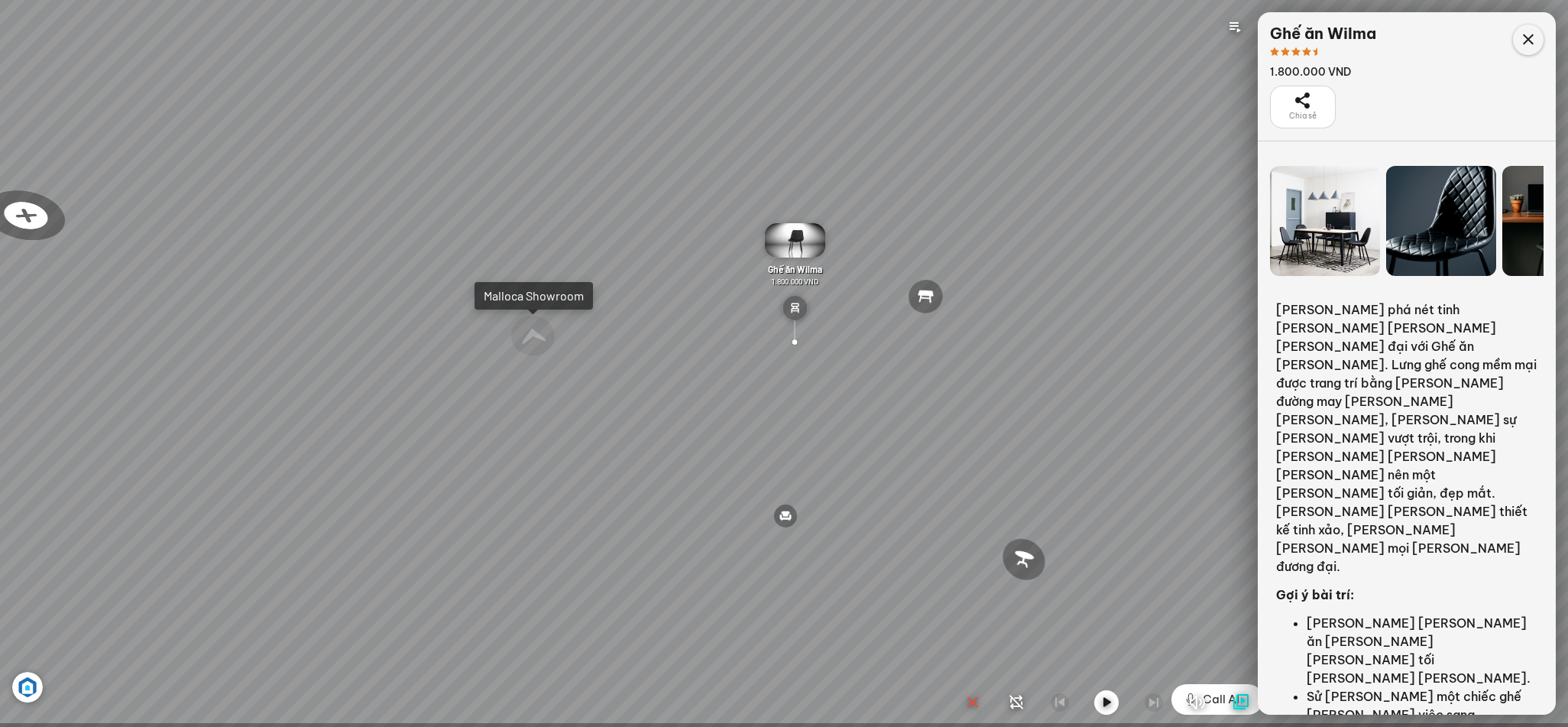
click at [1529, 37] on icon at bounding box center [1528, 39] width 18 height 18
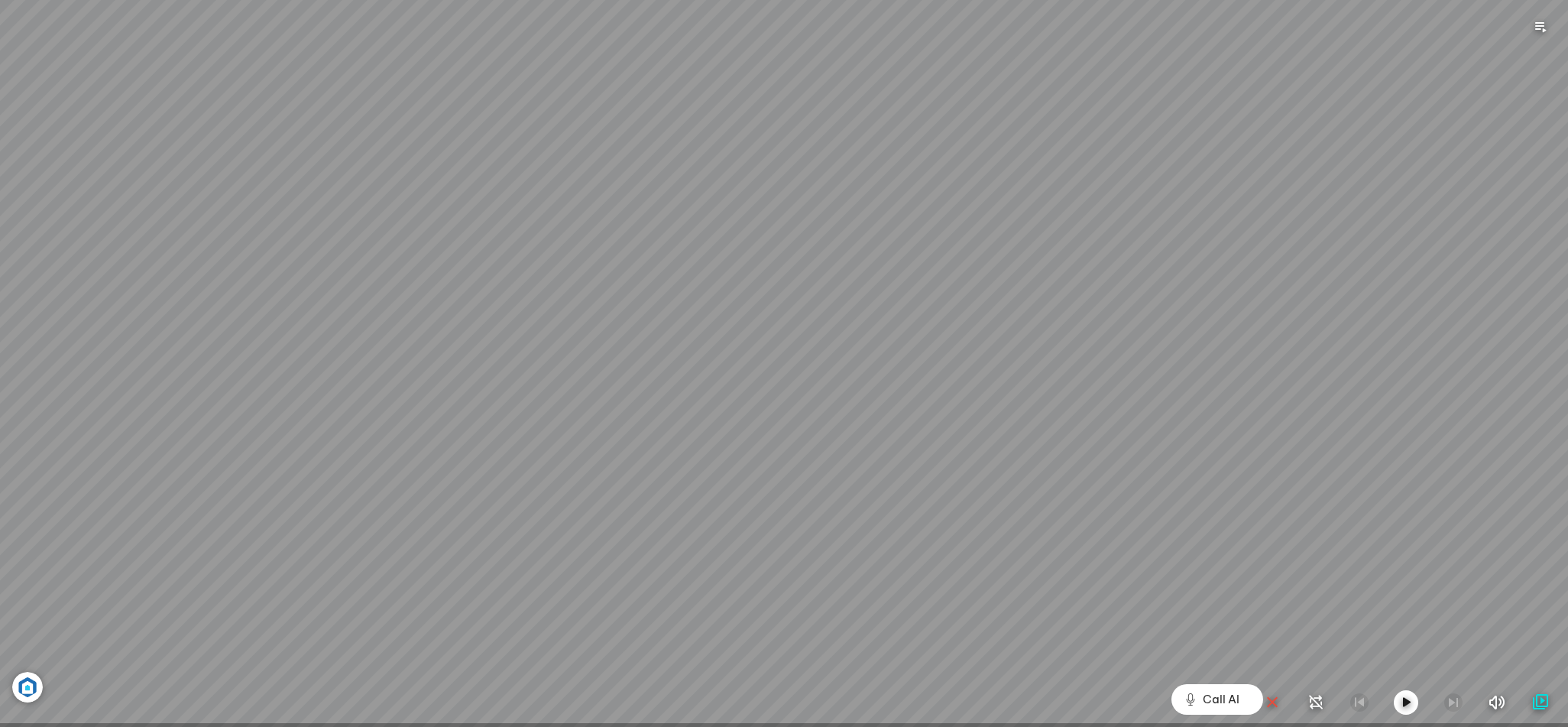
drag, startPoint x: 1106, startPoint y: 293, endPoint x: 805, endPoint y: 373, distance: 311.4
click at [805, 373] on div "Ghế ăn [PERSON_NAME] 3.200.000 VND Ghế ăn [PERSON_NAME] 1.800.000 VND Sofa 3 [P…" at bounding box center [784, 364] width 1568 height 727
click at [1202, 701] on button "Call AI" at bounding box center [1216, 699] width 91 height 30
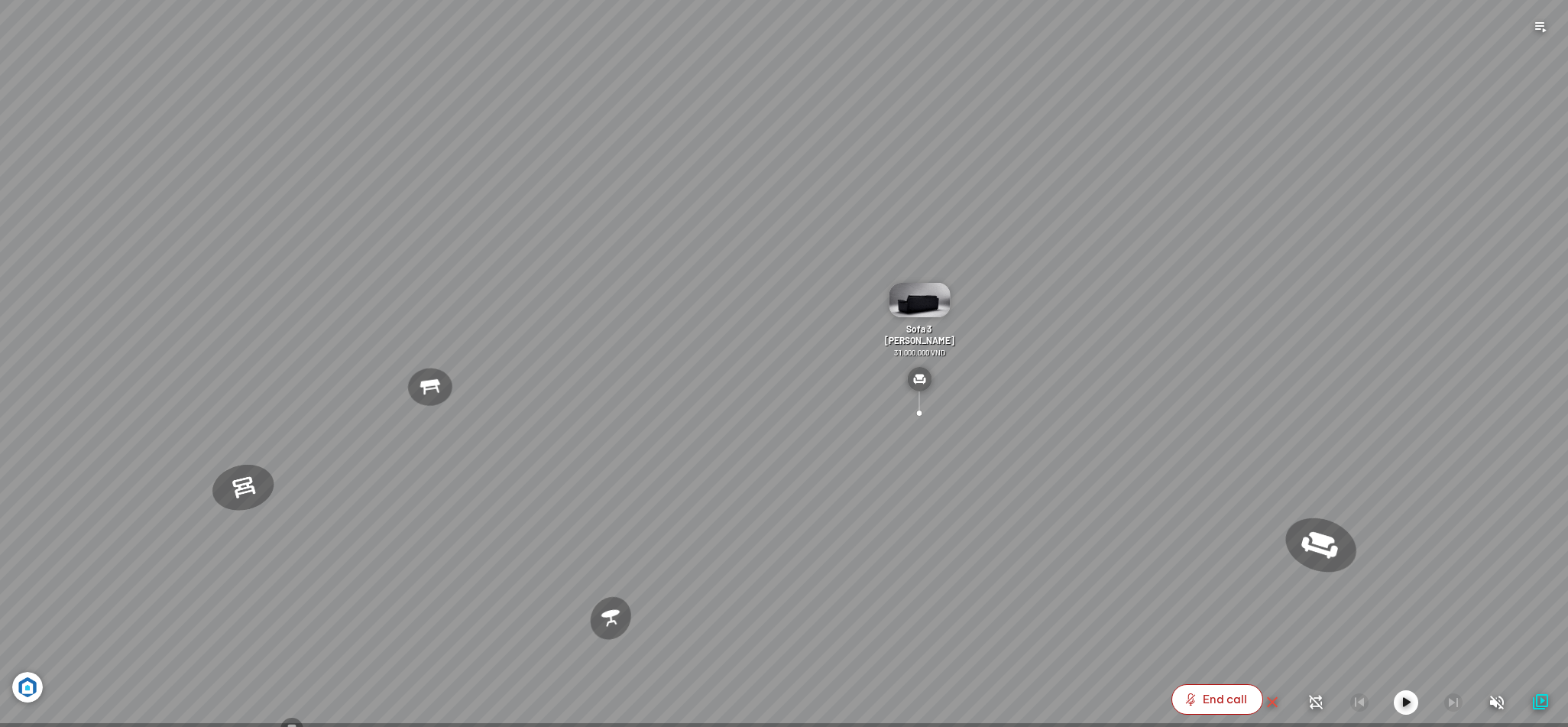
click at [1400, 703] on icon "button" at bounding box center [1405, 702] width 18 height 18
click at [1406, 703] on icon "button" at bounding box center [1406, 701] width 24 height 25
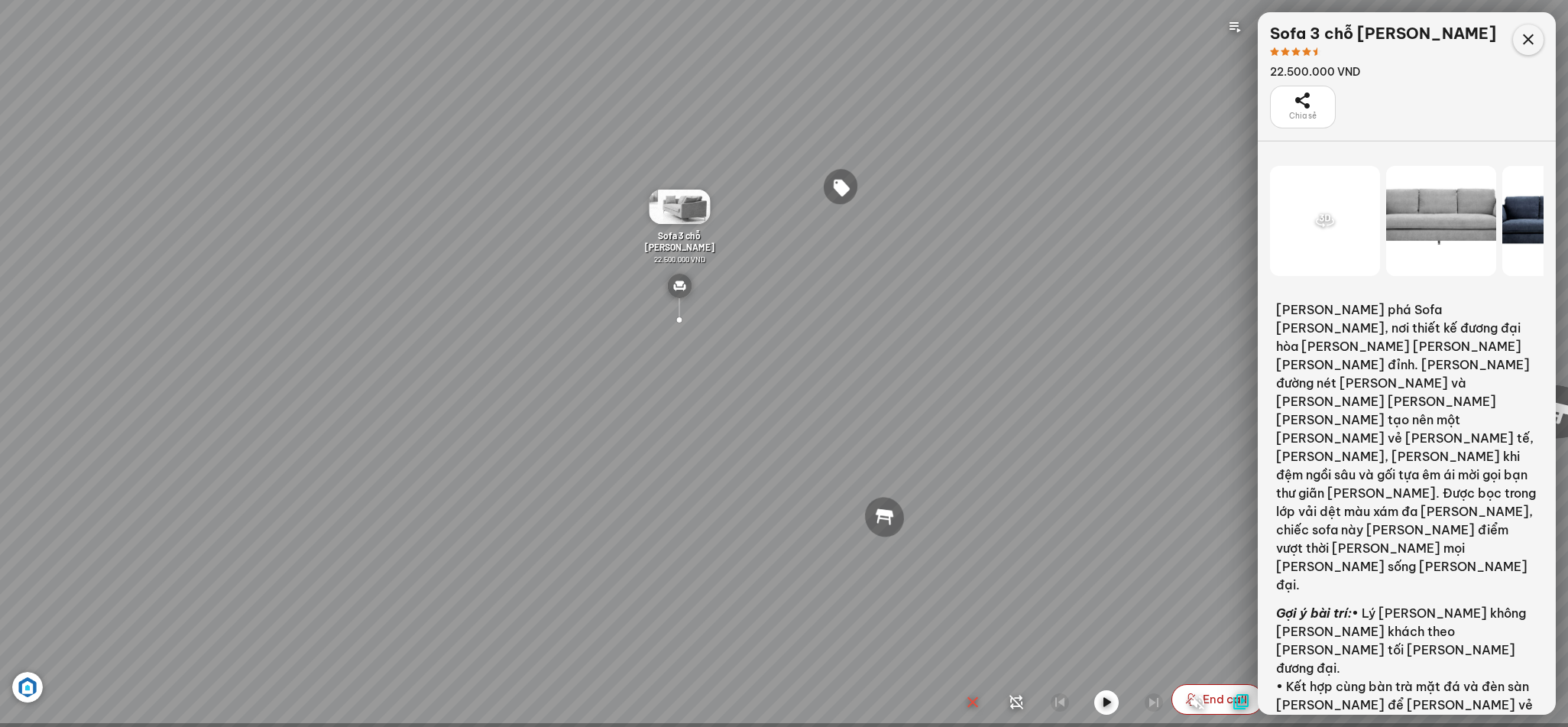
click at [1524, 37] on icon at bounding box center [1528, 39] width 18 height 18
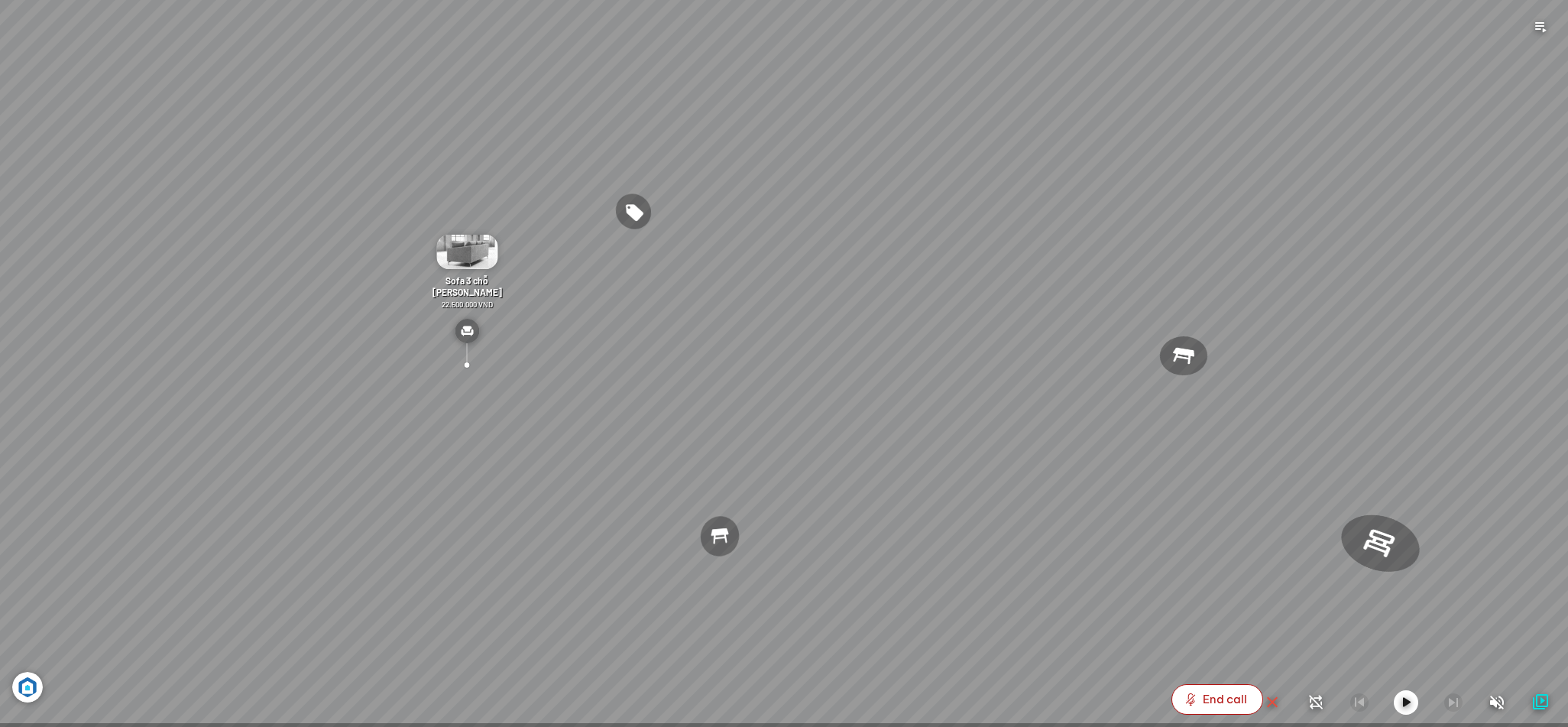
drag, startPoint x: 1231, startPoint y: 479, endPoint x: 999, endPoint y: 490, distance: 232.3
click at [1005, 490] on div "Bàn [PERSON_NAME] việc [PERSON_NAME] 7.300.000 VND Gối Tựa Lưng [PERSON_NAME] […" at bounding box center [784, 364] width 1568 height 727
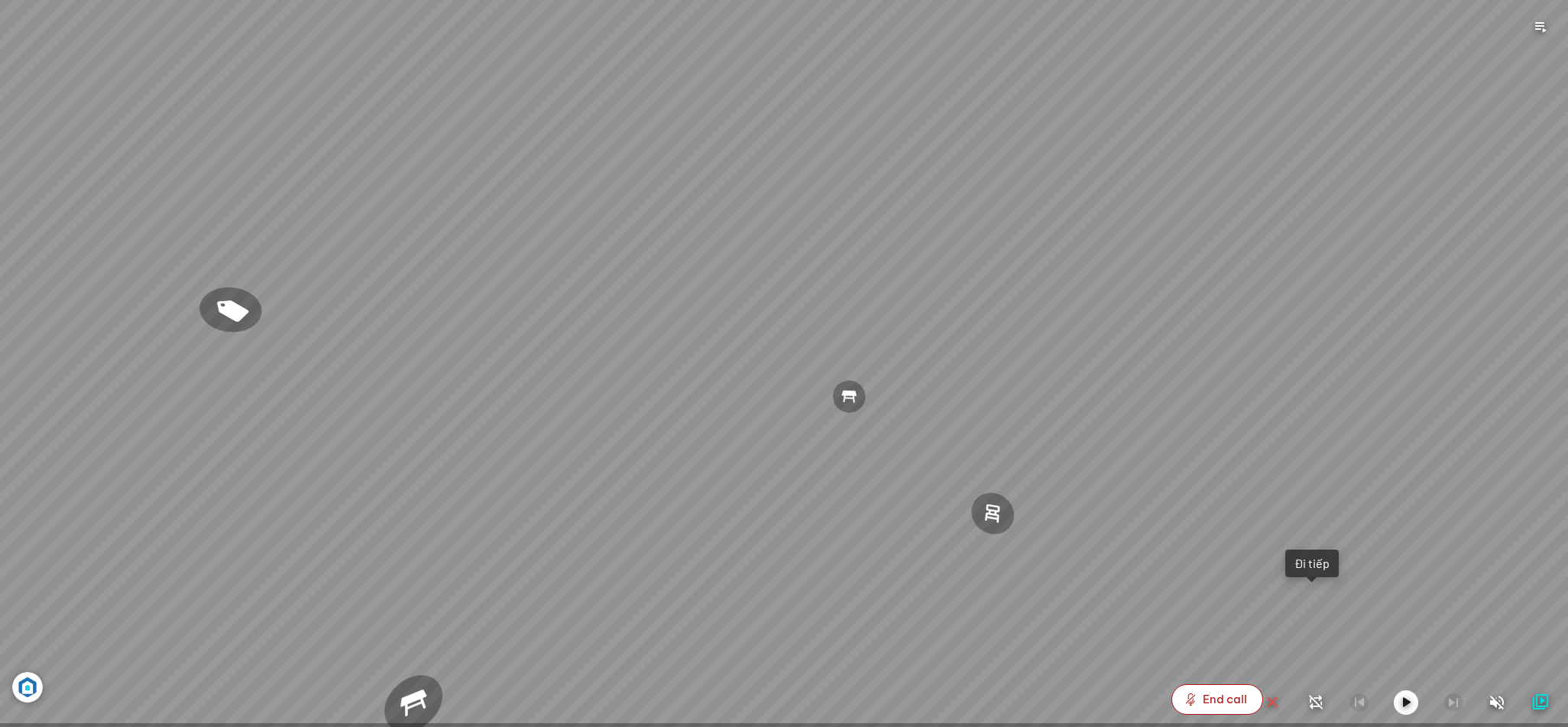
drag, startPoint x: 1183, startPoint y: 401, endPoint x: 1164, endPoint y: 467, distance: 68.7
click at [1164, 467] on div "Bàn [PERSON_NAME] việc [PERSON_NAME] 7.300.000 VND Gối Tựa Lưng [PERSON_NAME] […" at bounding box center [784, 364] width 1568 height 727
click at [999, 511] on div at bounding box center [993, 514] width 49 height 51
click at [988, 516] on div at bounding box center [993, 514] width 49 height 51
click at [988, 501] on div at bounding box center [993, 514] width 49 height 51
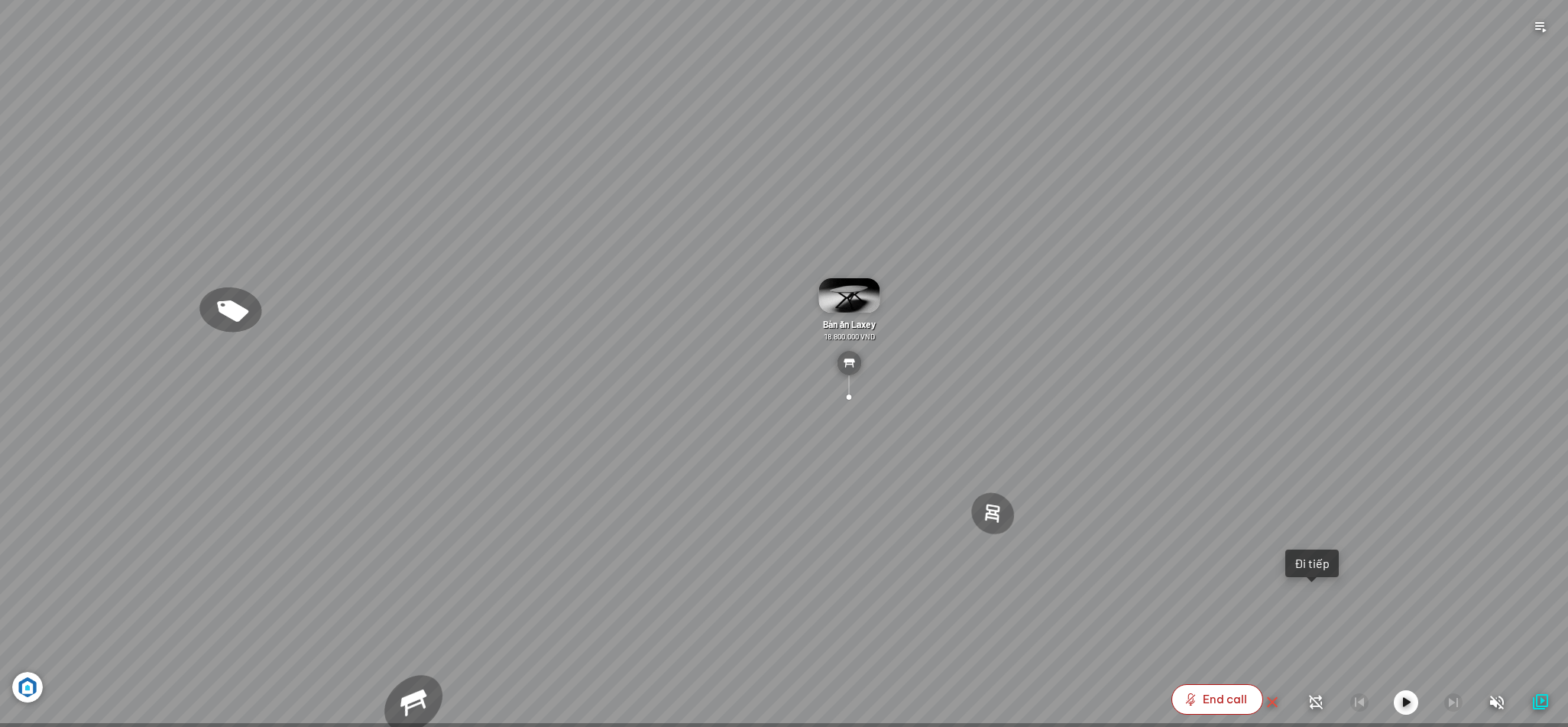
click at [849, 368] on img at bounding box center [848, 363] width 25 height 25
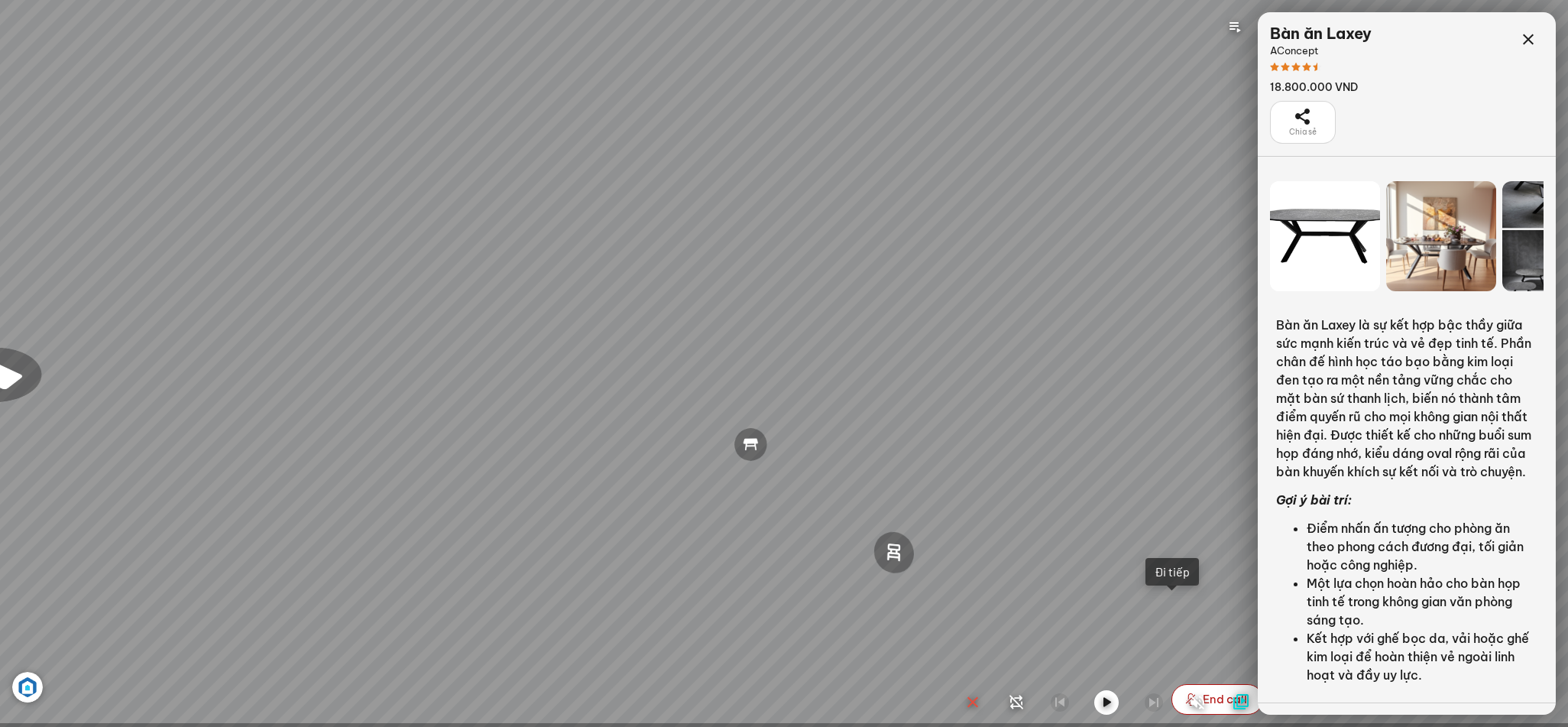
drag, startPoint x: 787, startPoint y: 494, endPoint x: 682, endPoint y: 511, distance: 106.4
click at [693, 526] on div "Bàn [PERSON_NAME] việc [PERSON_NAME] 7.300.000 VND Gối Tựa Lưng [PERSON_NAME] […" at bounding box center [784, 364] width 1568 height 727
drag, startPoint x: 905, startPoint y: 445, endPoint x: 794, endPoint y: 448, distance: 111.0
click at [825, 469] on div "Bàn [PERSON_NAME] việc [PERSON_NAME] 7.300.000 VND Gối Tựa Lưng [PERSON_NAME] […" at bounding box center [784, 364] width 1568 height 727
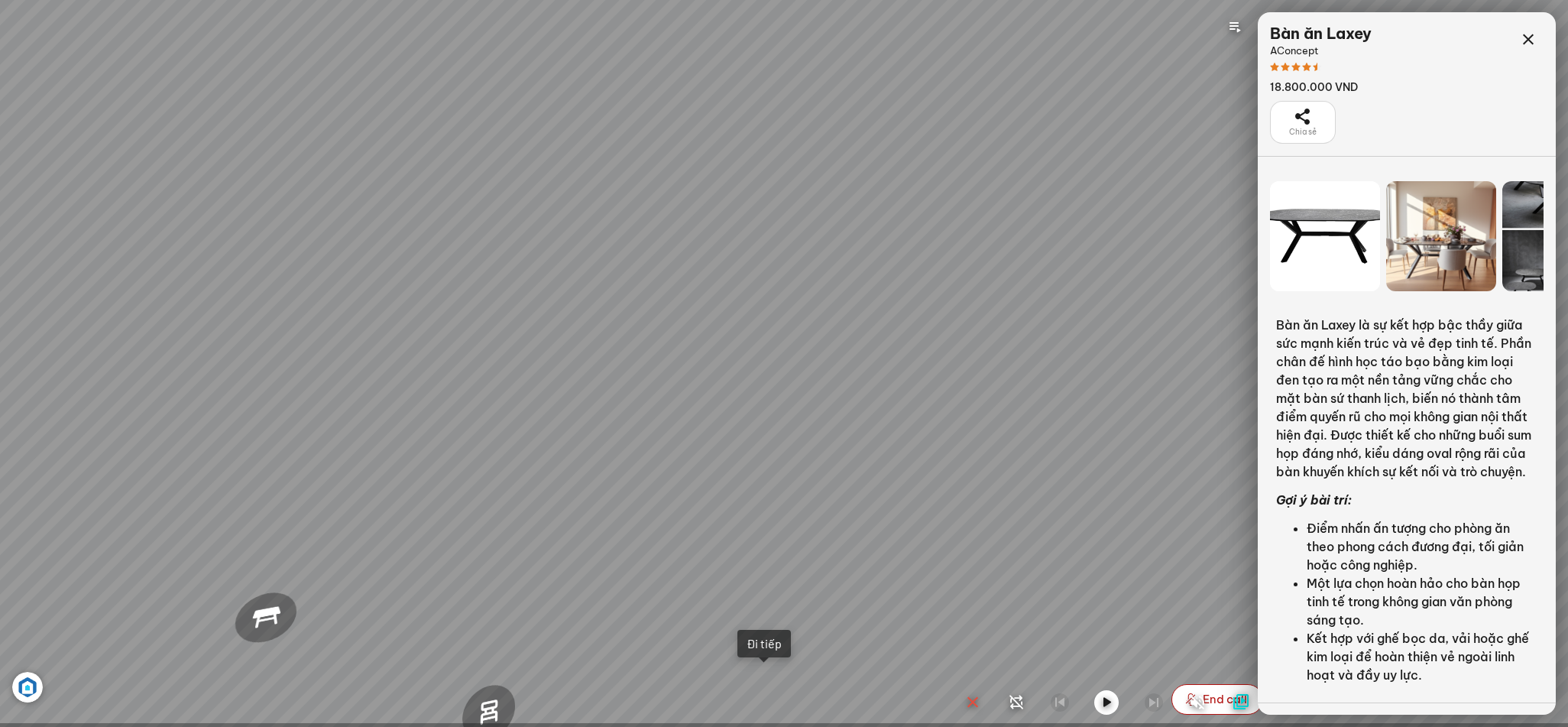
drag, startPoint x: 1013, startPoint y: 487, endPoint x: 1040, endPoint y: 448, distance: 47.4
click at [811, 406] on div "Bàn [PERSON_NAME] việc [PERSON_NAME] 7.300.000 VND Gối Tựa Lưng [PERSON_NAME] […" at bounding box center [784, 364] width 1568 height 727
drag, startPoint x: 1136, startPoint y: 561, endPoint x: 1165, endPoint y: 516, distance: 53.5
click at [1151, 511] on div "Bàn [PERSON_NAME] việc [PERSON_NAME] 7.300.000 VND Gối Tựa Lưng [PERSON_NAME] […" at bounding box center [784, 364] width 1568 height 727
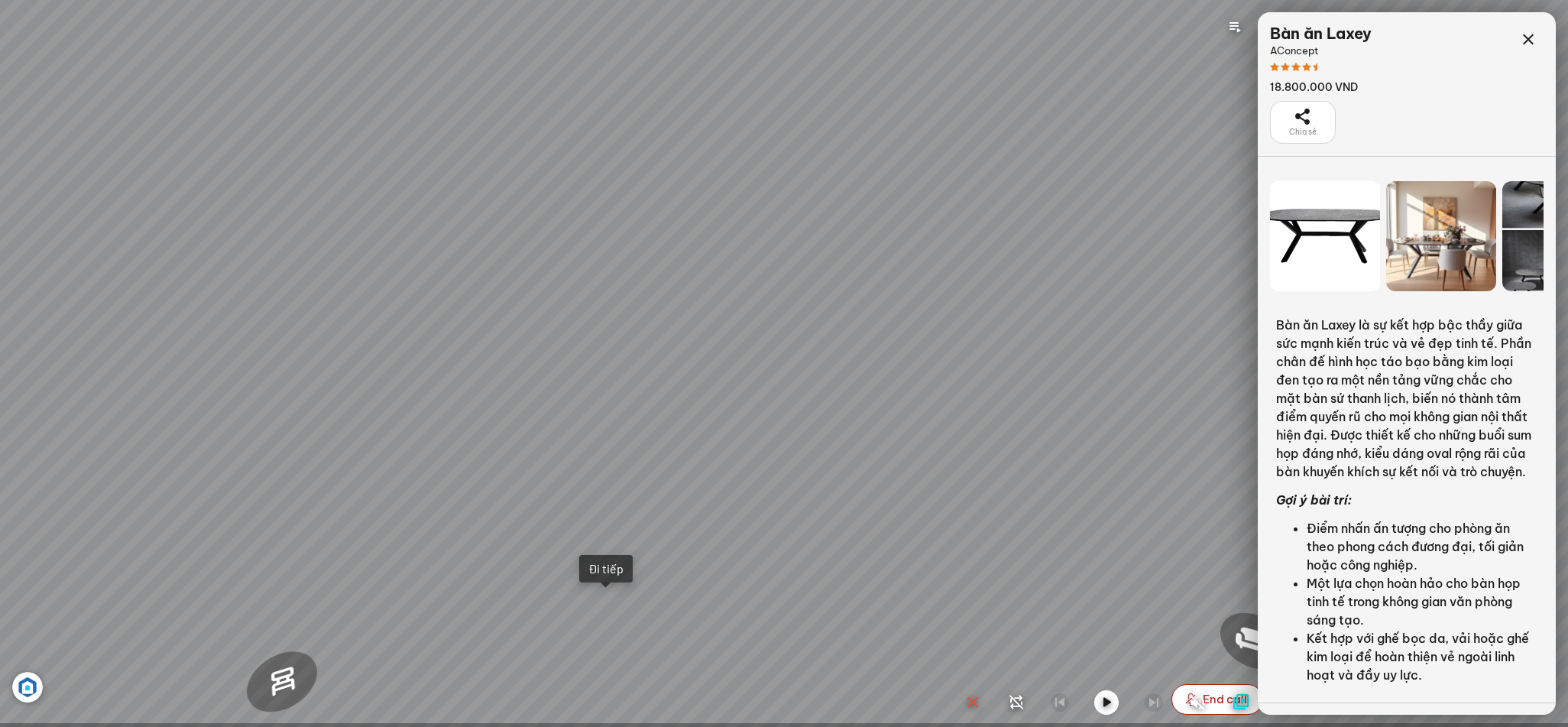
drag, startPoint x: 887, startPoint y: 427, endPoint x: 955, endPoint y: 473, distance: 82.1
click at [951, 469] on div "Bàn [PERSON_NAME] việc [PERSON_NAME] 7.300.000 VND Gối Tựa Lưng [PERSON_NAME] […" at bounding box center [784, 364] width 1568 height 727
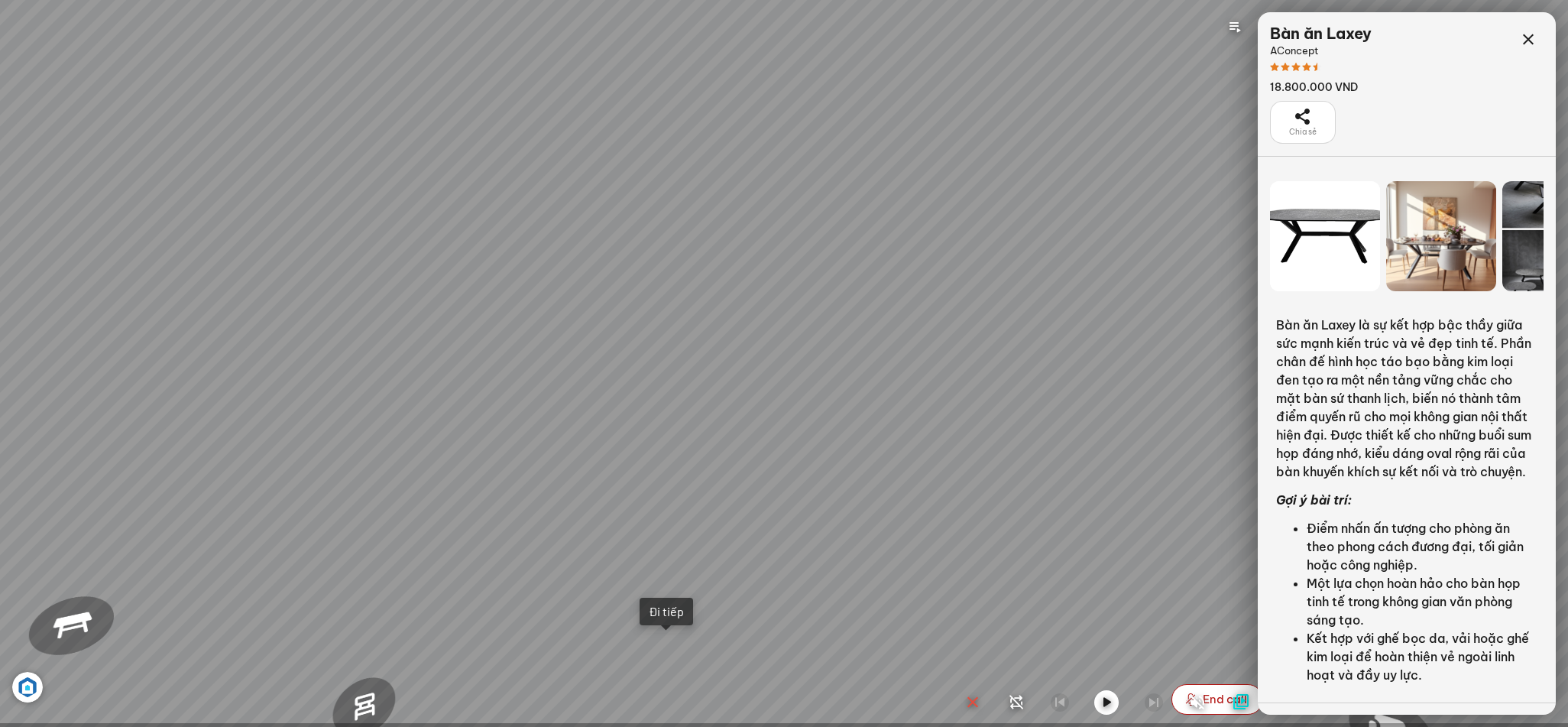
click at [1219, 690] on div at bounding box center [1107, 701] width 287 height 25
click at [1535, 34] on icon at bounding box center [1528, 39] width 18 height 18
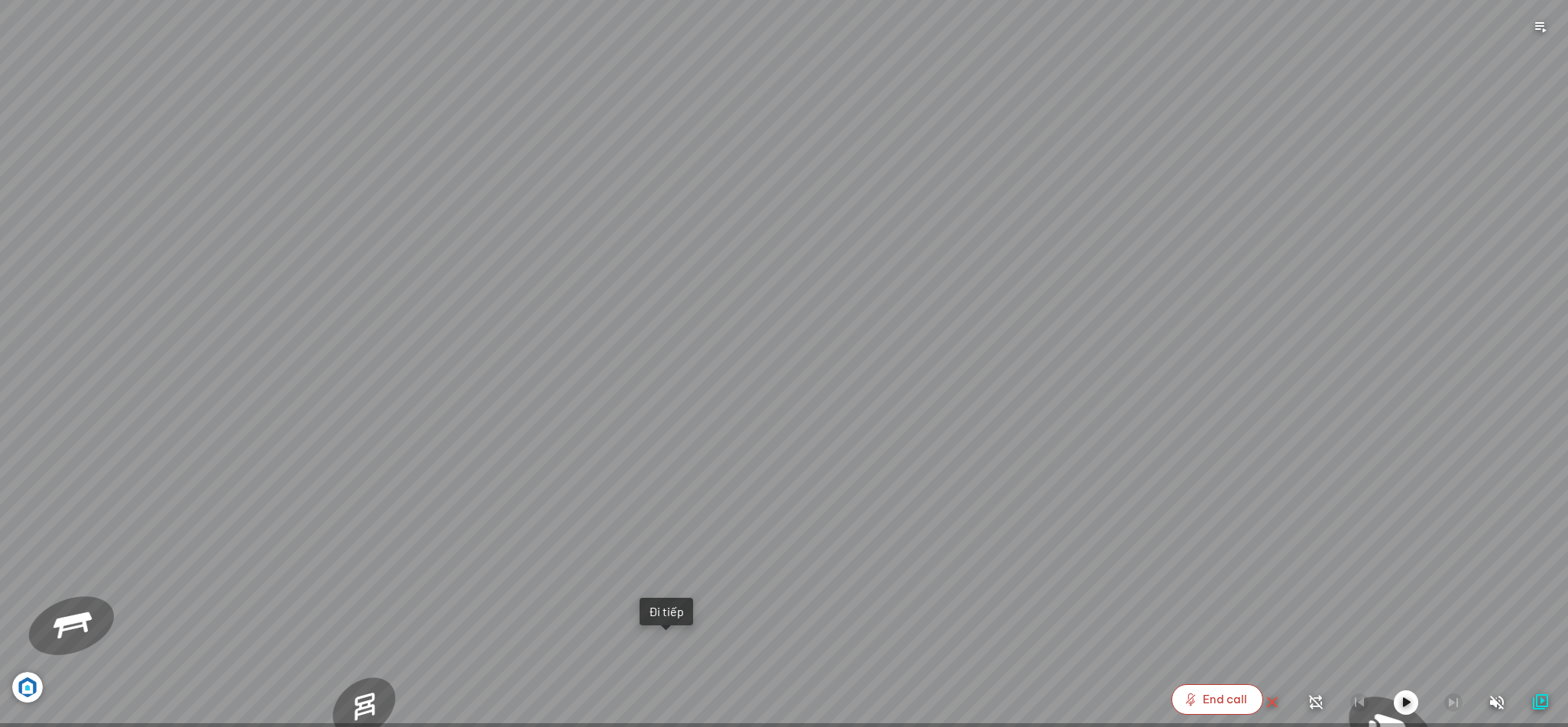
click at [1205, 699] on span "End call" at bounding box center [1225, 699] width 45 height 18
click at [1199, 698] on button "Call AI" at bounding box center [1216, 699] width 91 height 30
click at [69, 614] on div at bounding box center [71, 626] width 91 height 79
click at [357, 704] on div at bounding box center [363, 708] width 68 height 79
drag, startPoint x: 366, startPoint y: 702, endPoint x: 609, endPoint y: 694, distance: 243.1
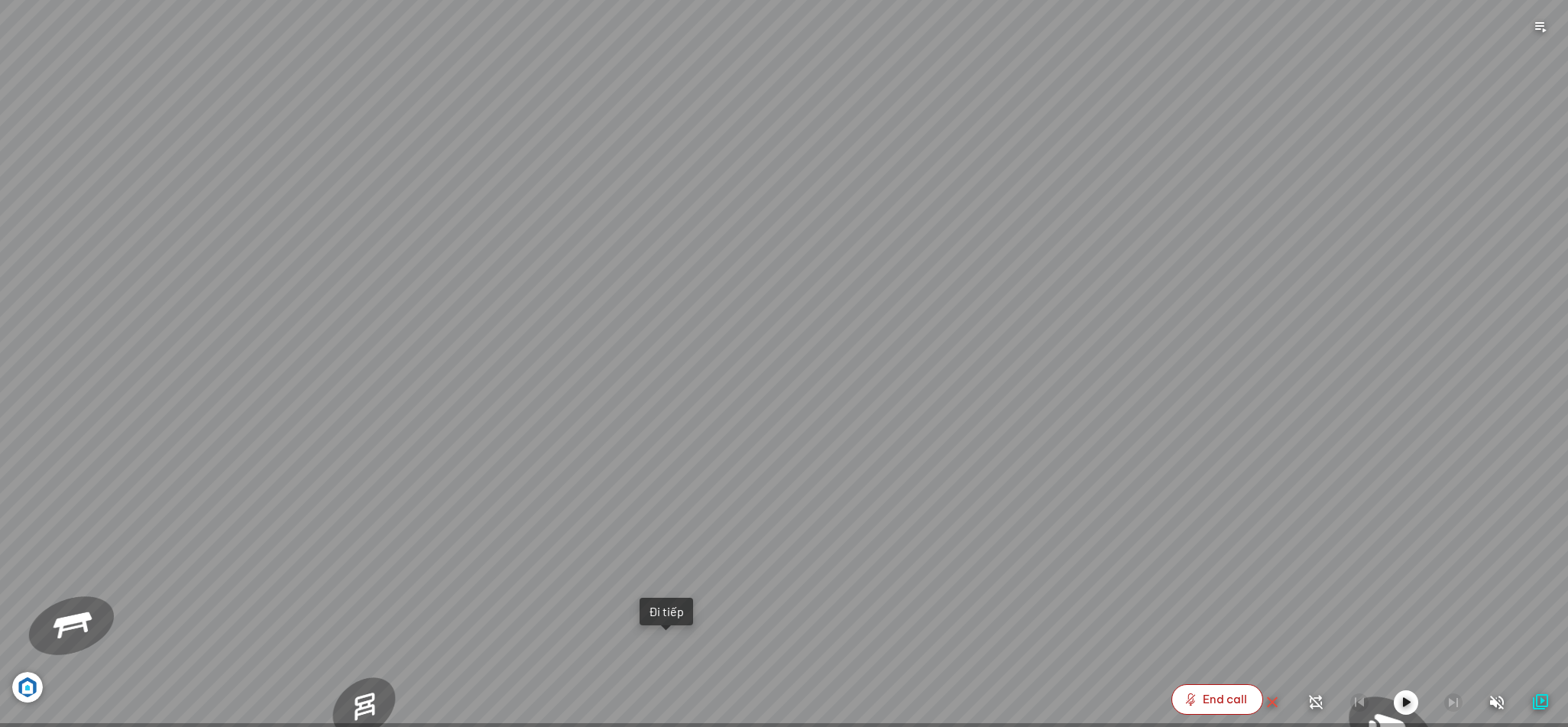
click at [609, 694] on div "Bàn [PERSON_NAME] việc [PERSON_NAME] 7.300.000 VND Gối Tựa Lưng [PERSON_NAME] […" at bounding box center [784, 364] width 1568 height 727
click at [1541, 23] on icon "button" at bounding box center [1540, 27] width 18 height 18
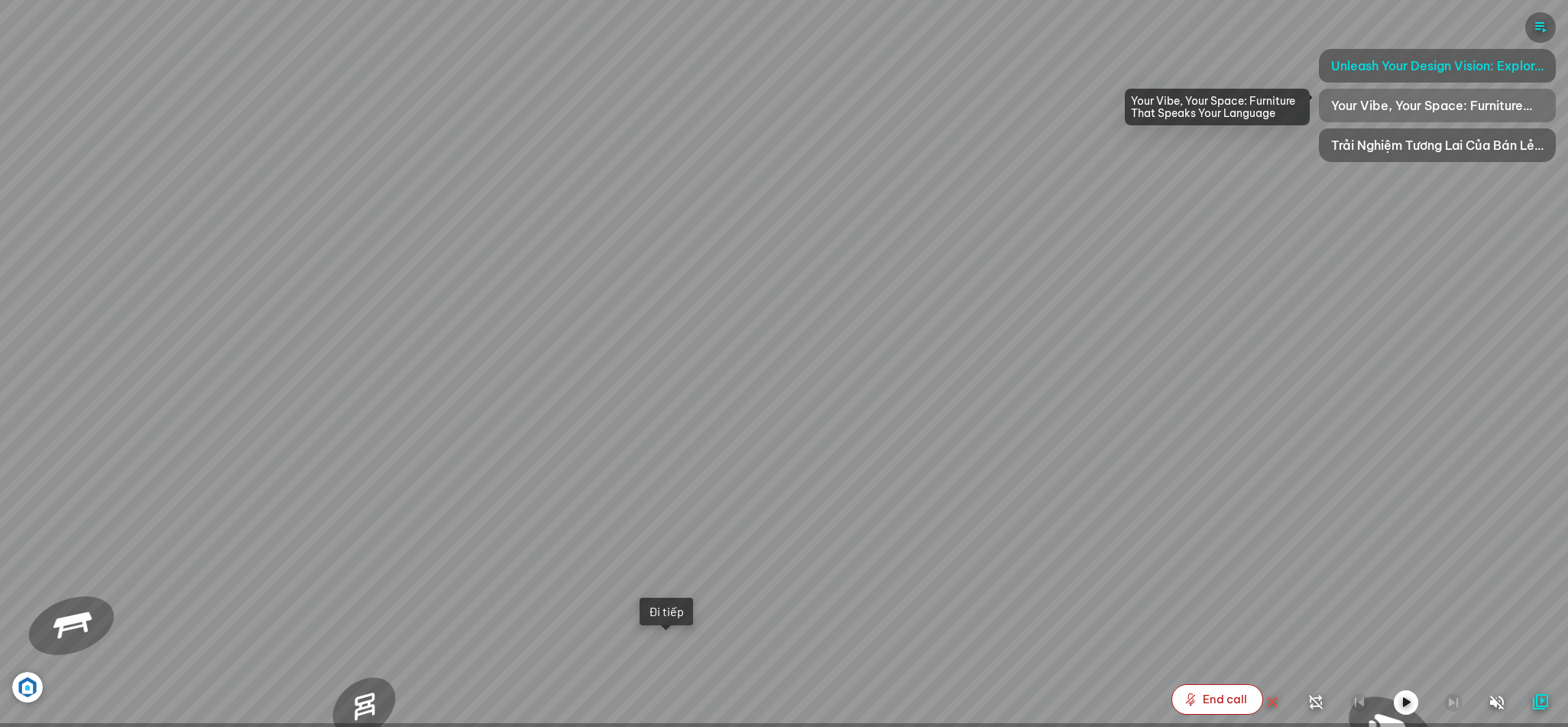
click at [1417, 110] on span "Your Vibe, Your Space: Furniture That Speaks Your Language" at bounding box center [1436, 105] width 213 height 18
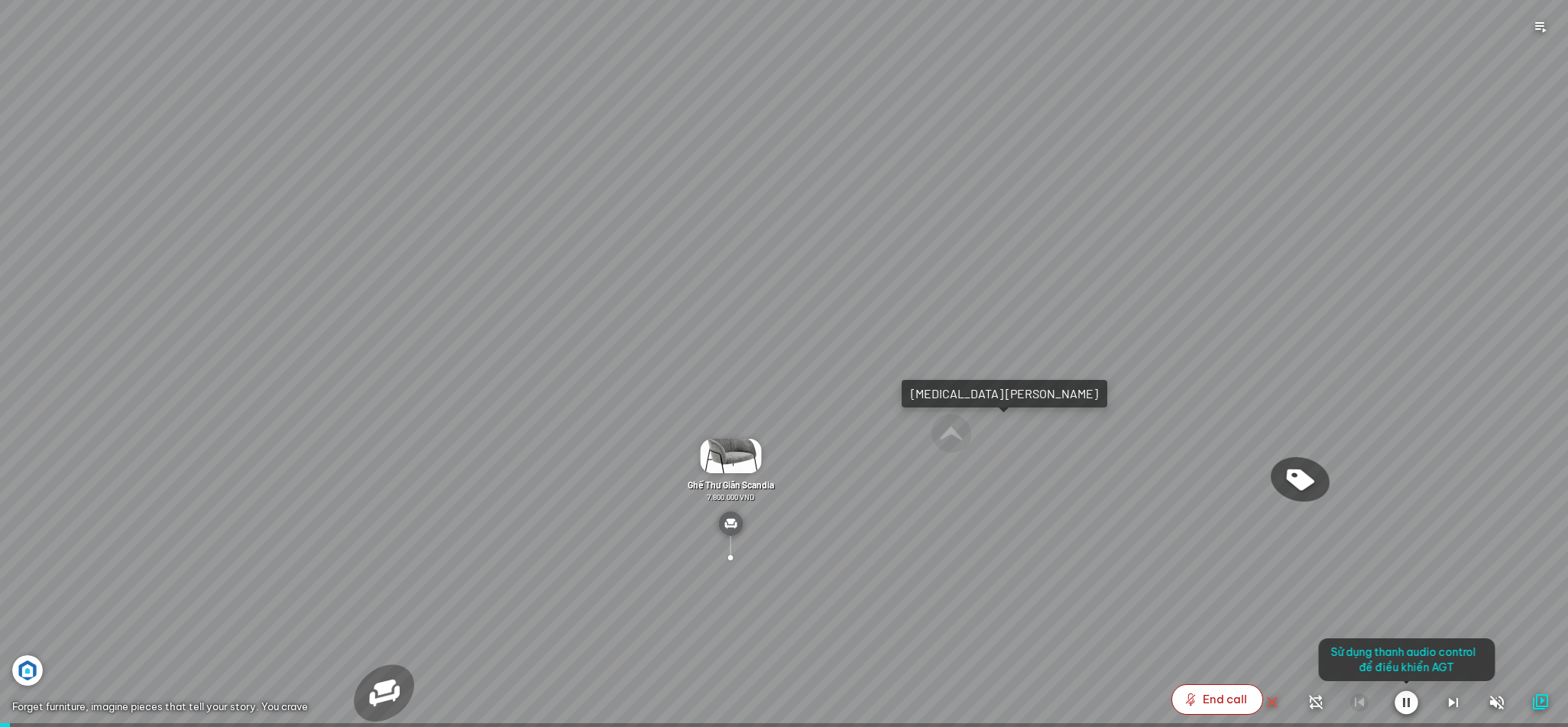
drag, startPoint x: 1276, startPoint y: 265, endPoint x: 1113, endPoint y: 222, distance: 168.6
click at [1113, 222] on div at bounding box center [784, 364] width 1568 height 727
click at [1222, 702] on div at bounding box center [784, 364] width 1568 height 727
click at [1456, 699] on icon "button" at bounding box center [1453, 702] width 18 height 18
